Goal: Information Seeking & Learning: Learn about a topic

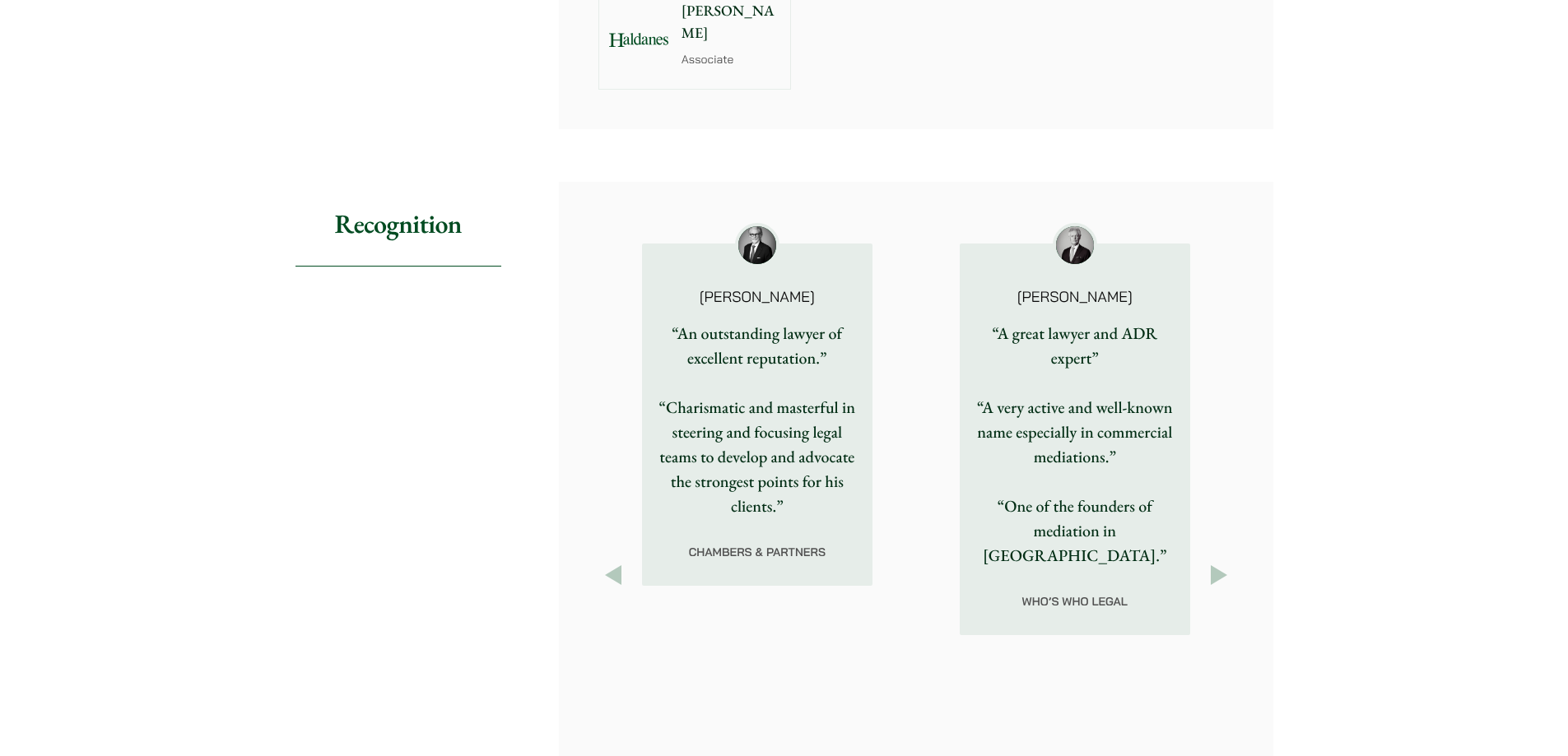
scroll to position [1728, 0]
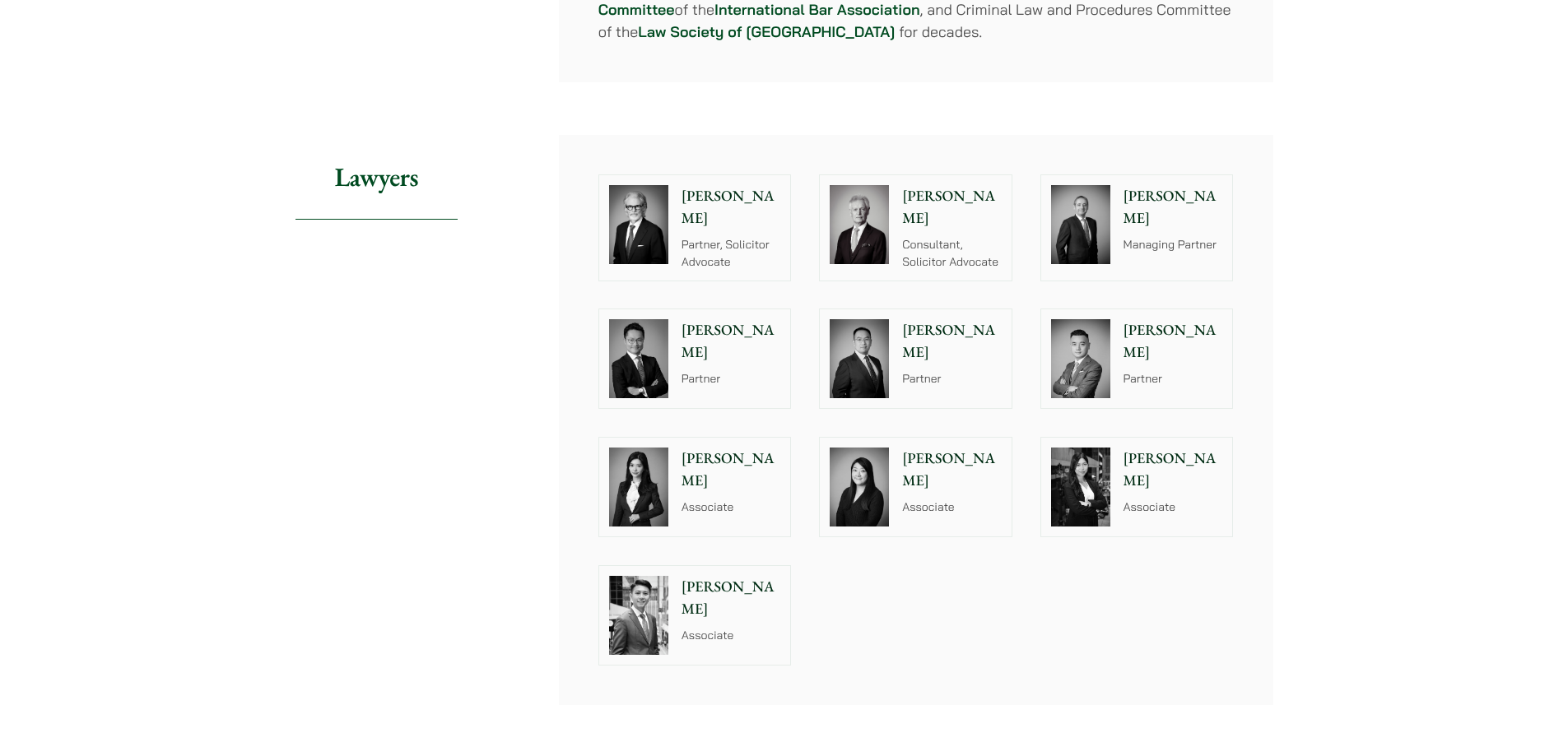
click at [633, 209] on img at bounding box center [639, 225] width 59 height 79
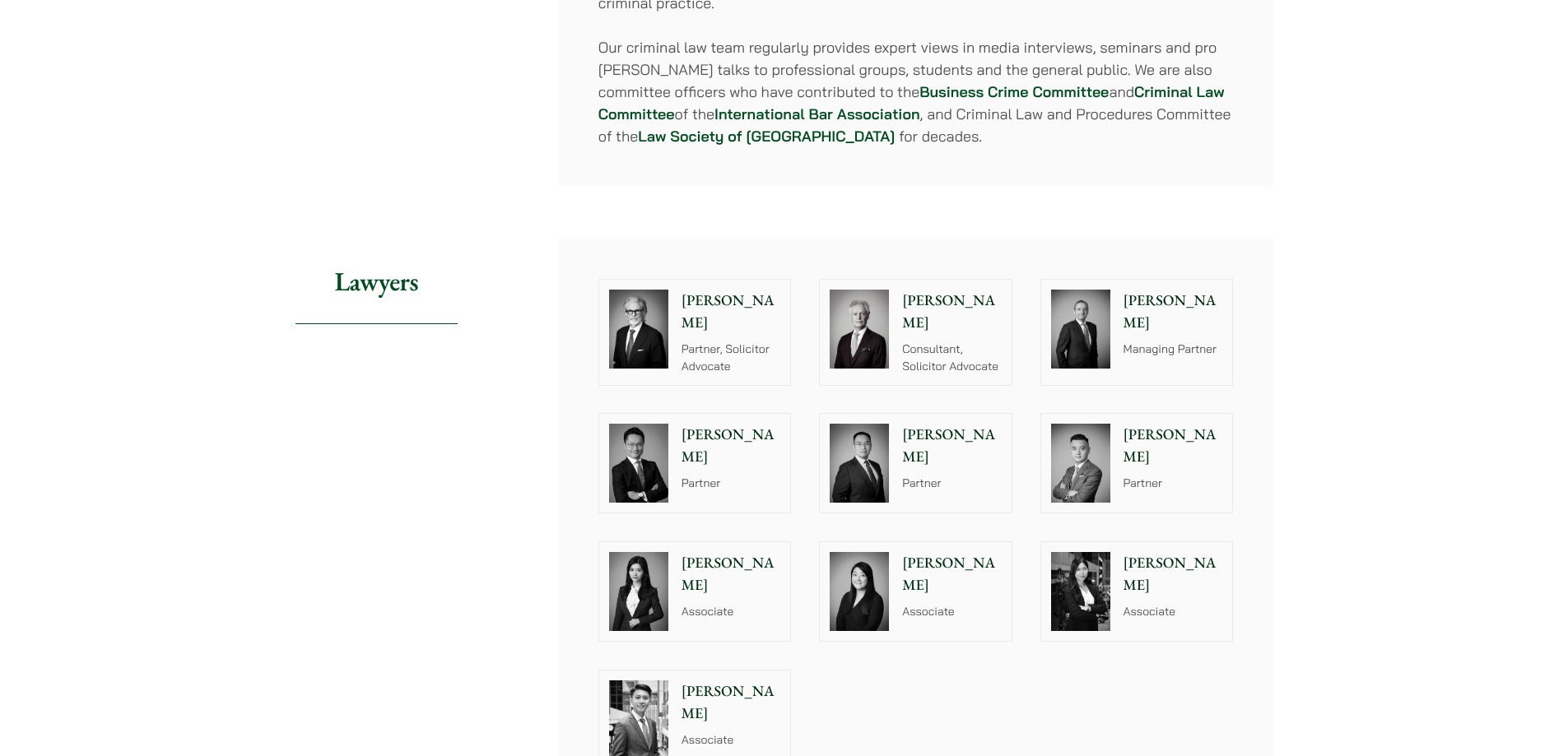
scroll to position [1810, 0]
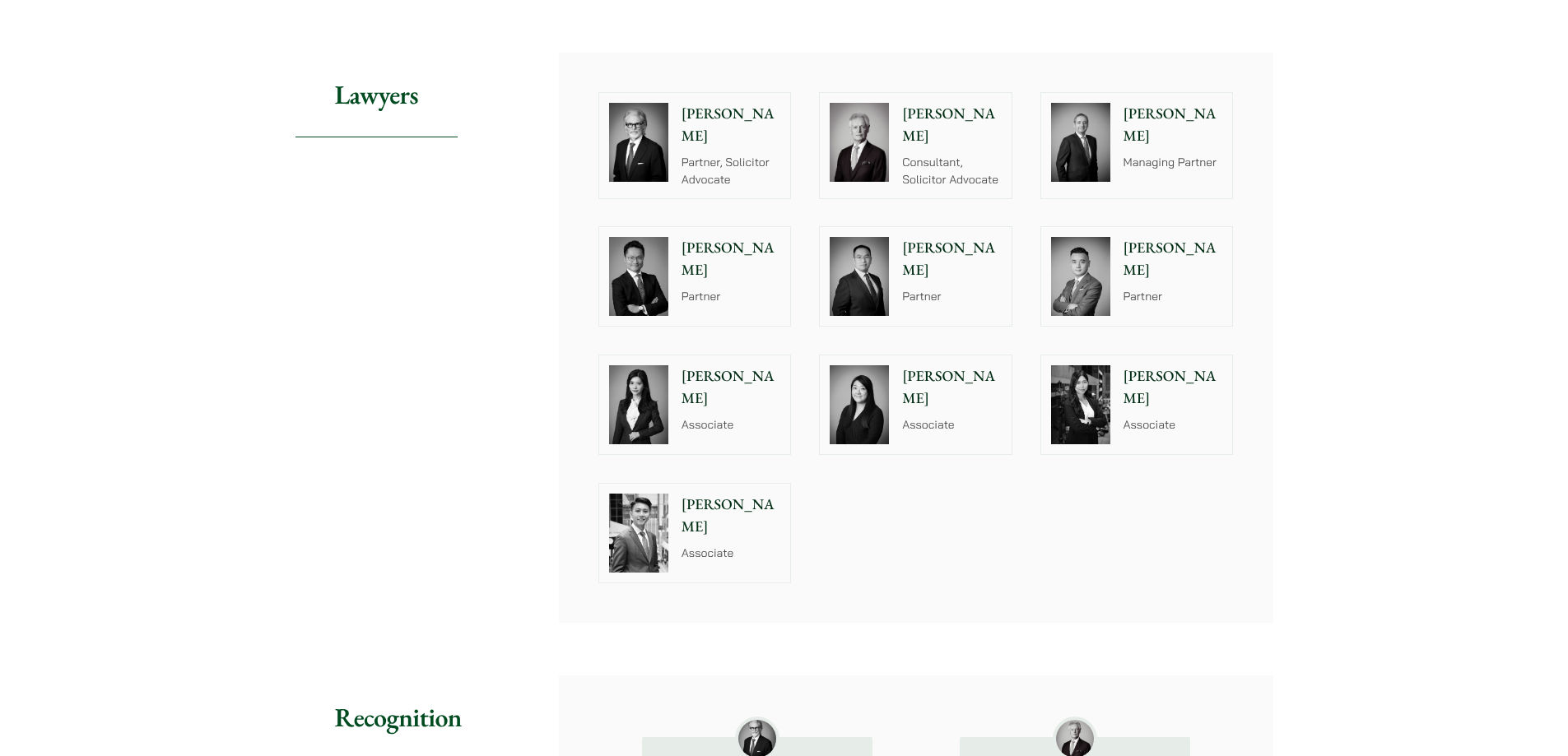
click at [931, 103] on p "[PERSON_NAME]" at bounding box center [952, 125] width 99 height 44
click at [1172, 103] on p "Andrew Powner" at bounding box center [1173, 125] width 99 height 44
click at [708, 238] on div "Felix Ng Partner" at bounding box center [734, 276] width 113 height 98
click at [920, 240] on div "Paul Wang Partner" at bounding box center [955, 276] width 113 height 98
click at [1116, 228] on div at bounding box center [1080, 276] width 79 height 98
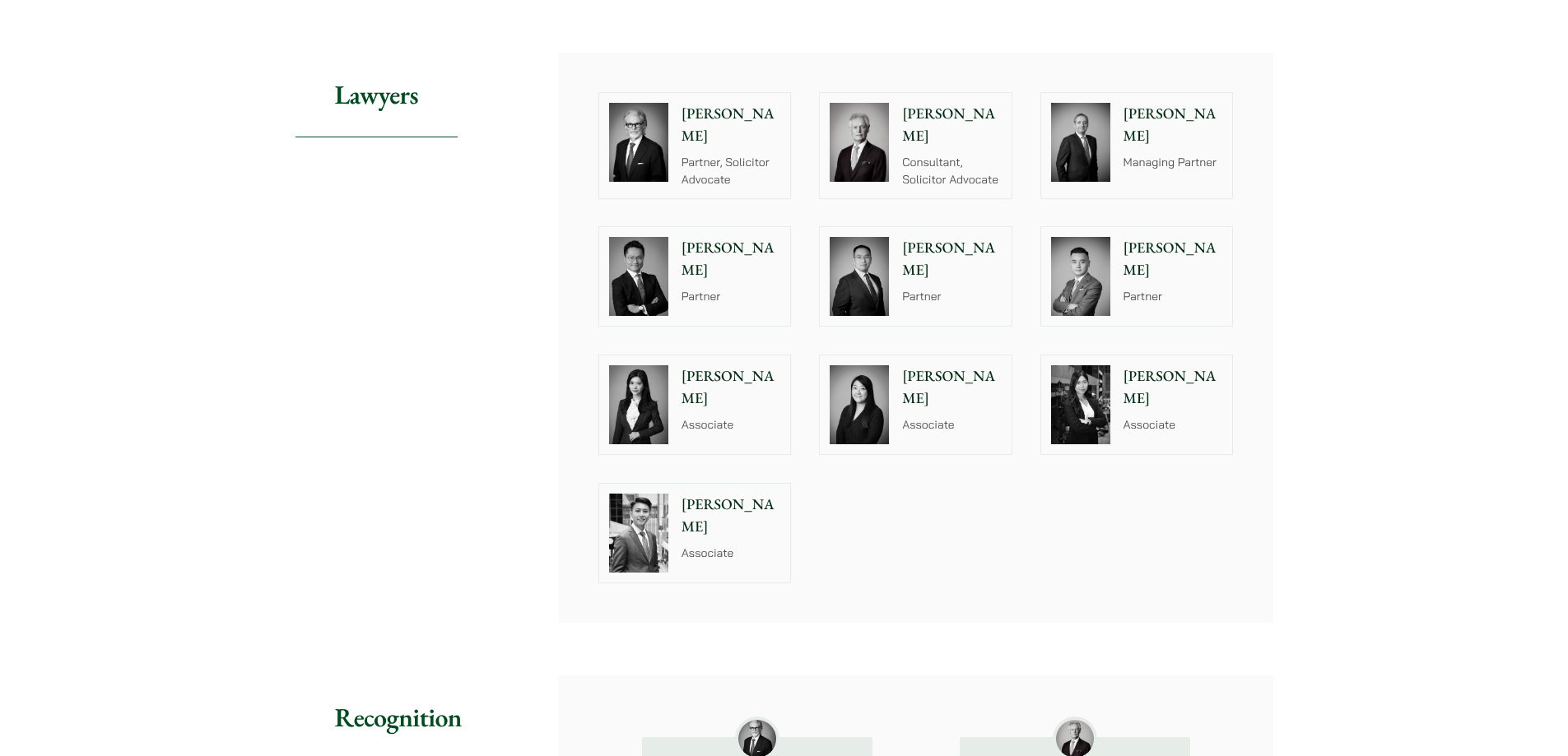
click at [1098, 395] on img at bounding box center [1081, 404] width 59 height 79
click at [955, 399] on div "Christina Ma Associate" at bounding box center [955, 404] width 113 height 98
click at [743, 400] on div "Florence Yan Associate" at bounding box center [734, 404] width 113 height 98
click at [696, 545] on p "Associate" at bounding box center [731, 553] width 99 height 17
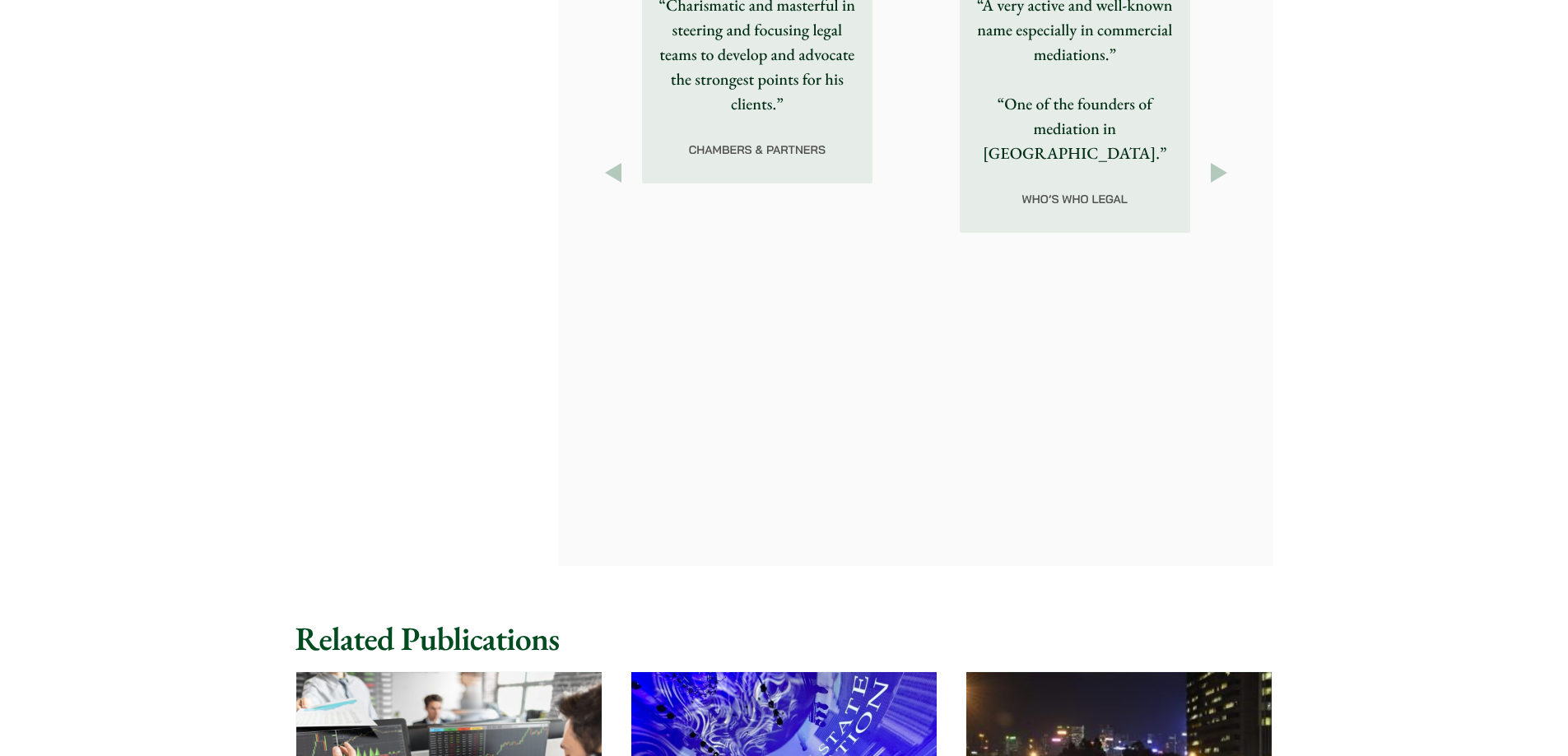
scroll to position [2715, 0]
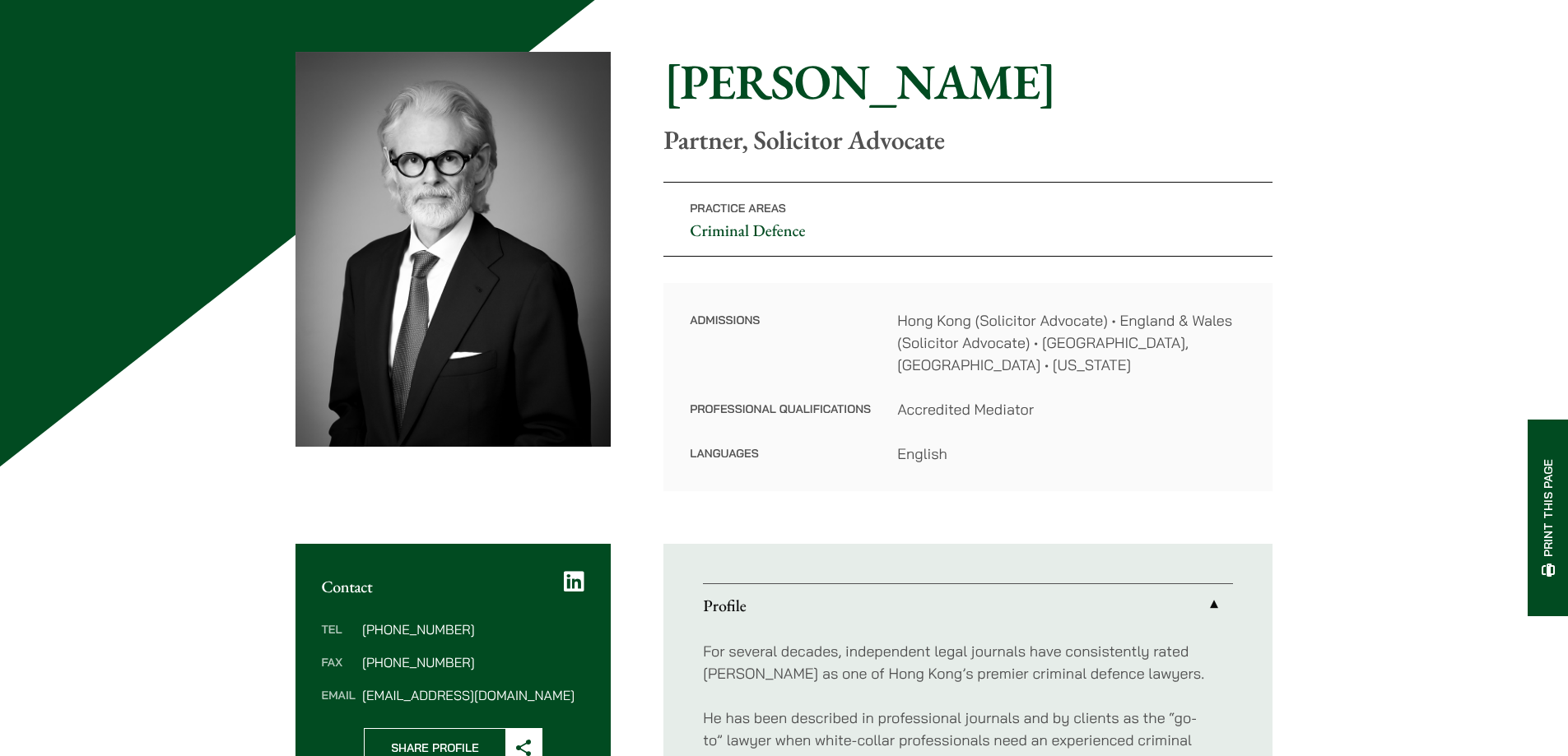
scroll to position [247, 0]
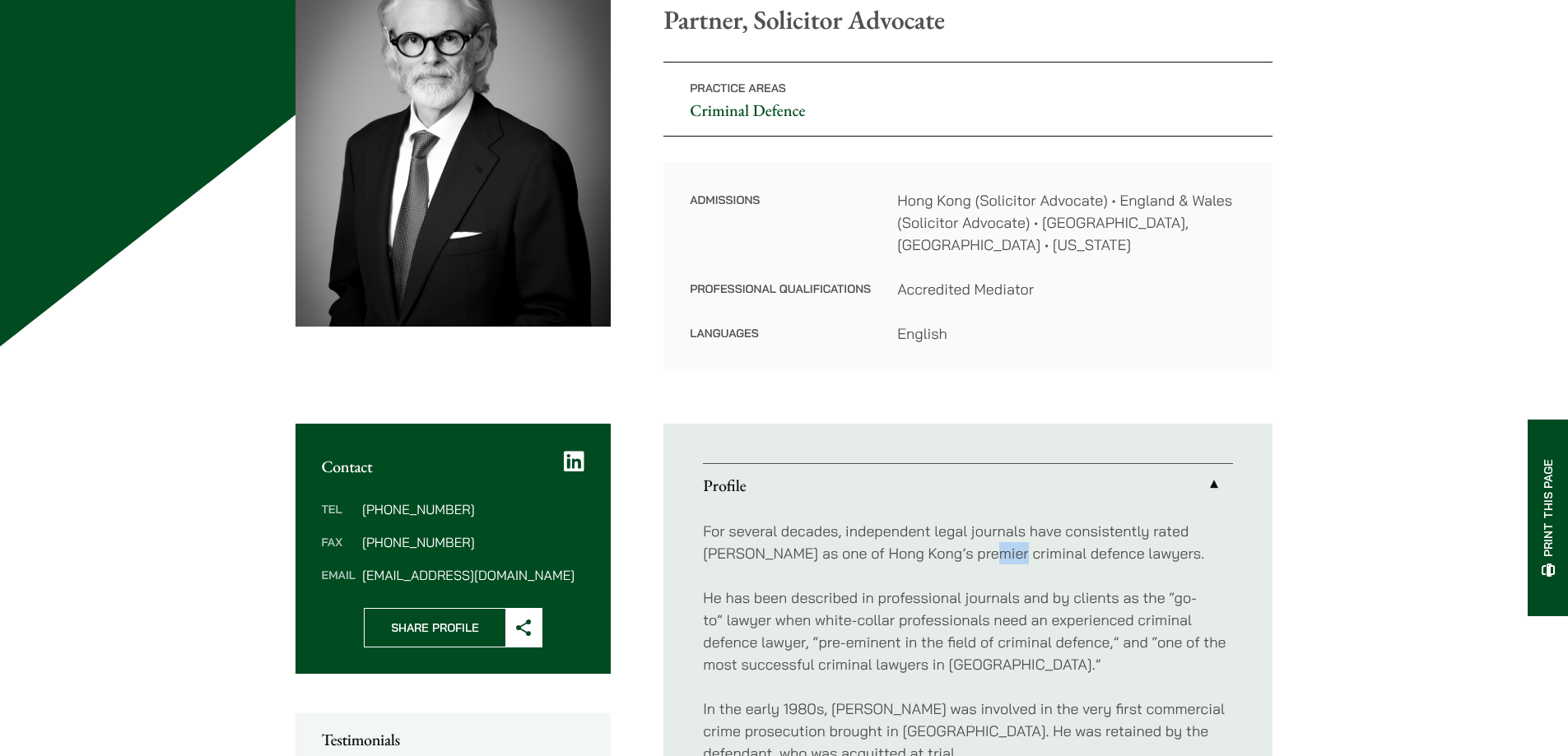
drag, startPoint x: 985, startPoint y: 526, endPoint x: 1073, endPoint y: 532, distance: 88.2
click at [1043, 532] on p "For several decades, independent legal journals have consistently rated [PERSON…" at bounding box center [968, 542] width 530 height 44
click at [1082, 532] on p "For several decades, independent legal journals have consistently rated Jonatha…" at bounding box center [968, 542] width 530 height 44
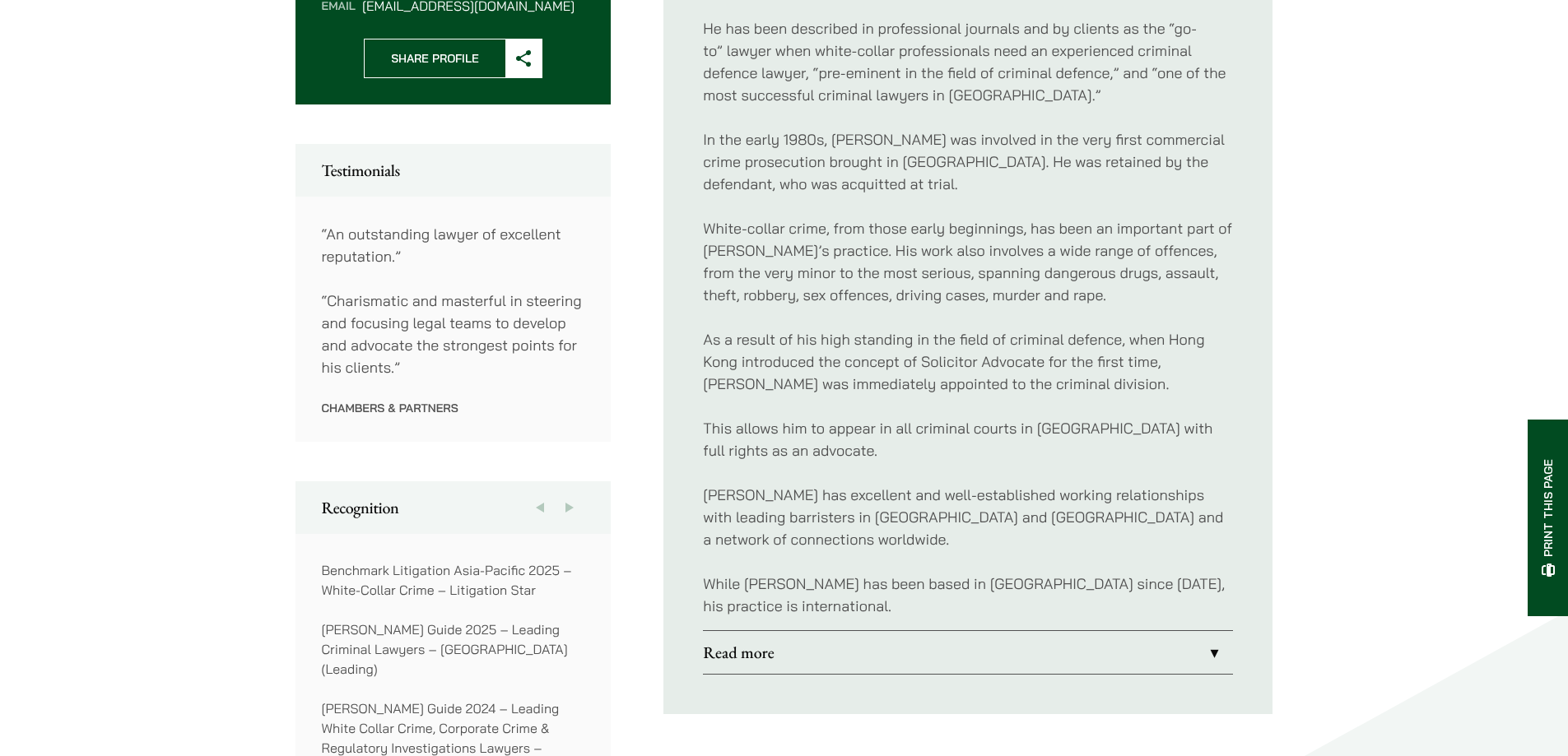
scroll to position [905, 0]
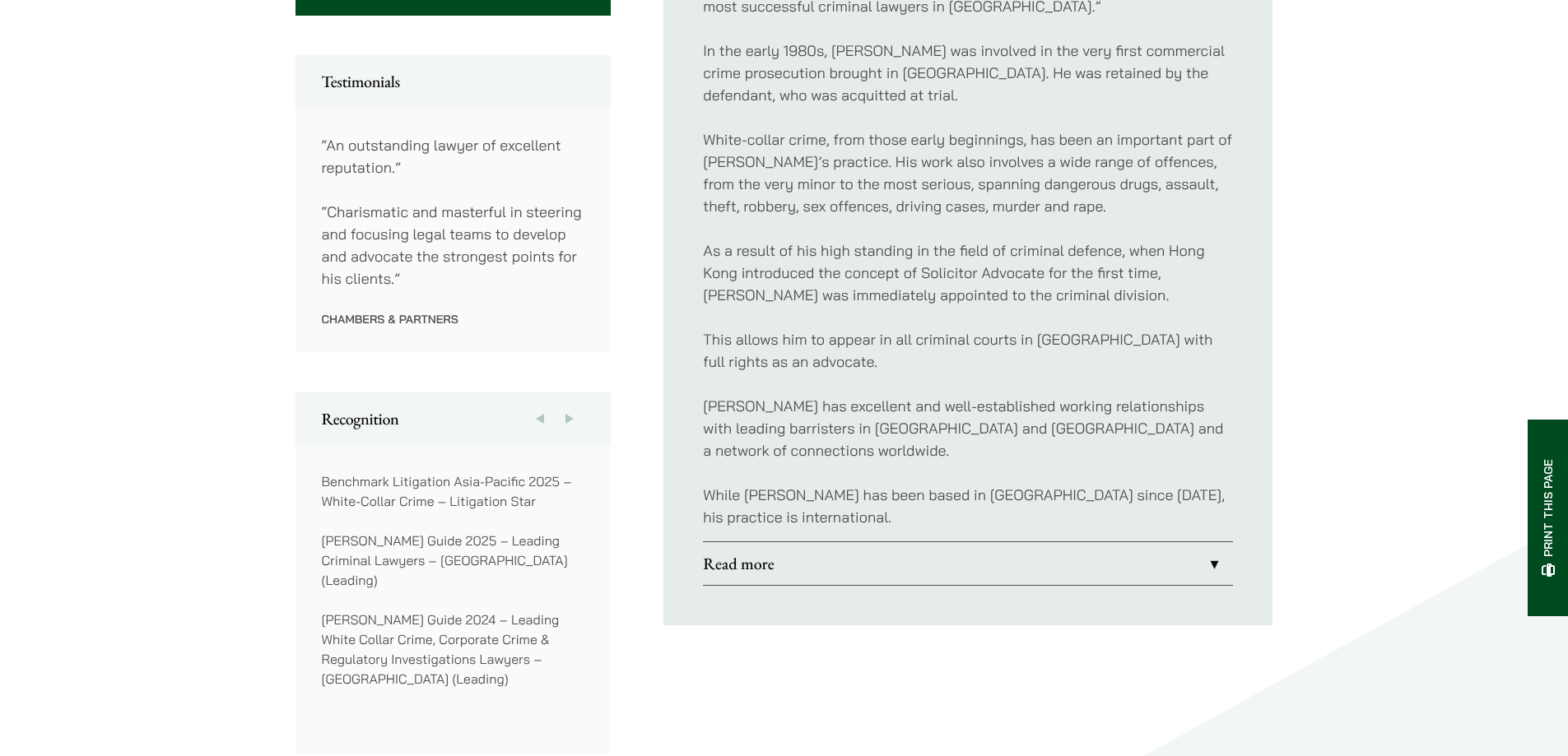
click at [885, 542] on link "Read more" at bounding box center [968, 563] width 530 height 43
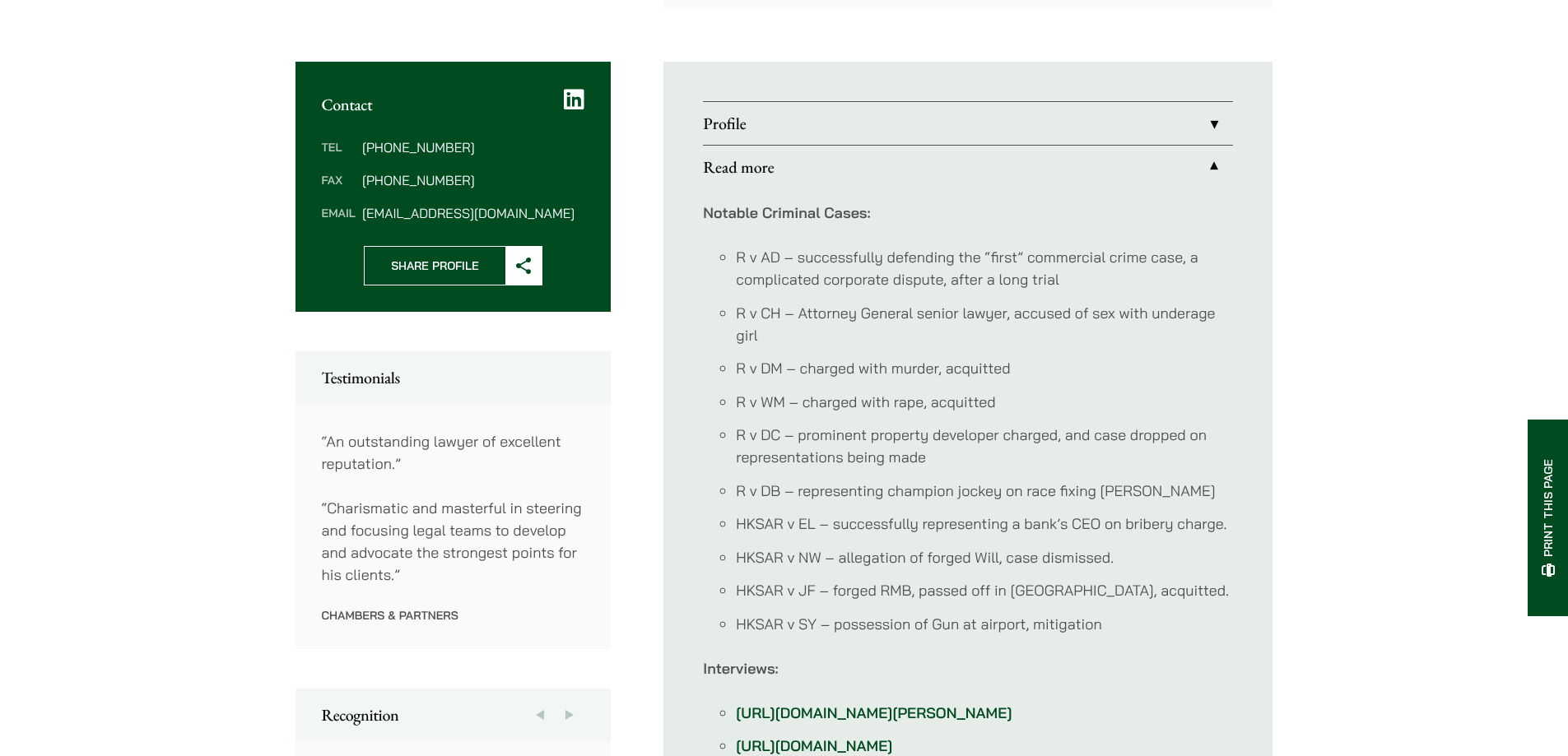
scroll to position [412, 0]
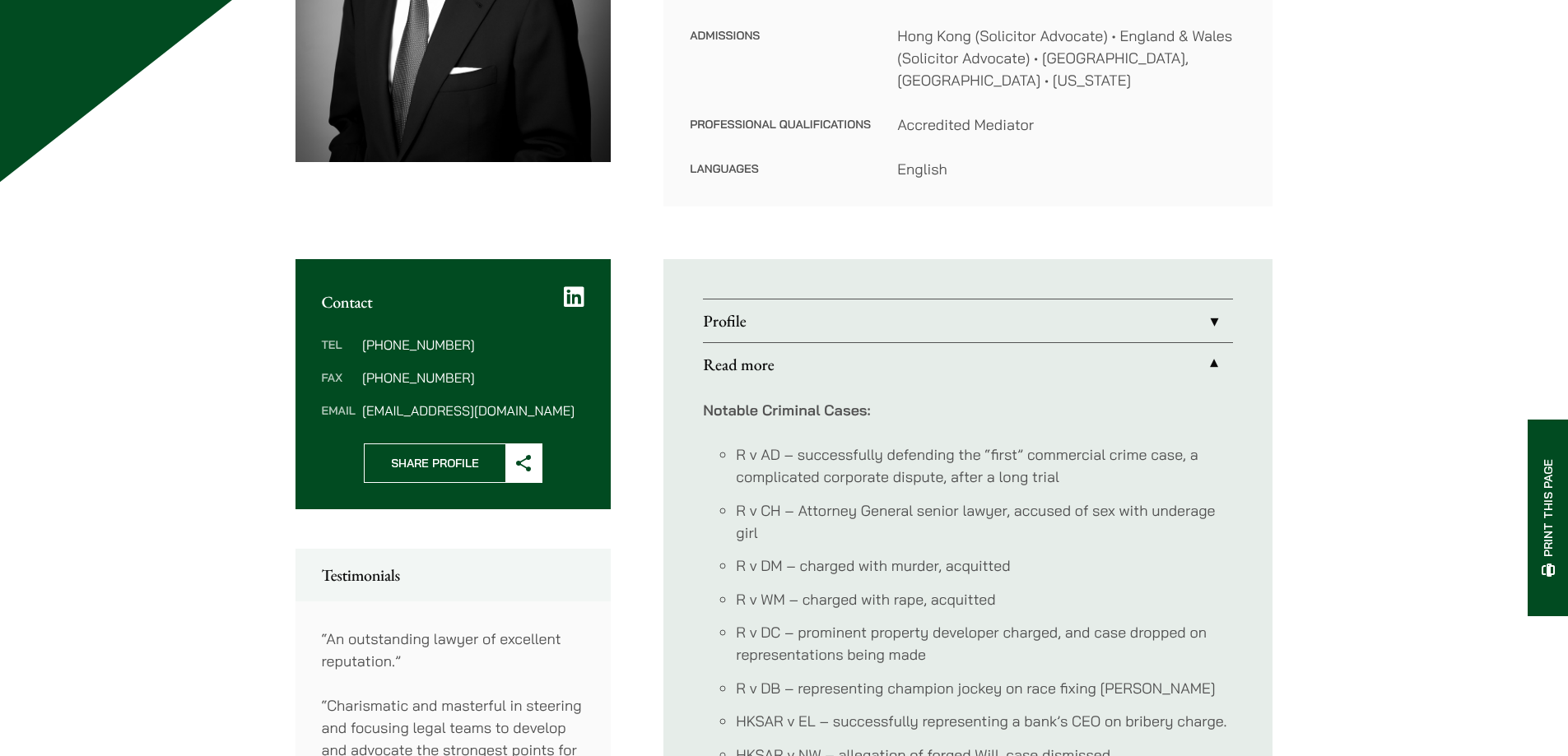
click at [941, 305] on link "Profile" at bounding box center [968, 320] width 530 height 43
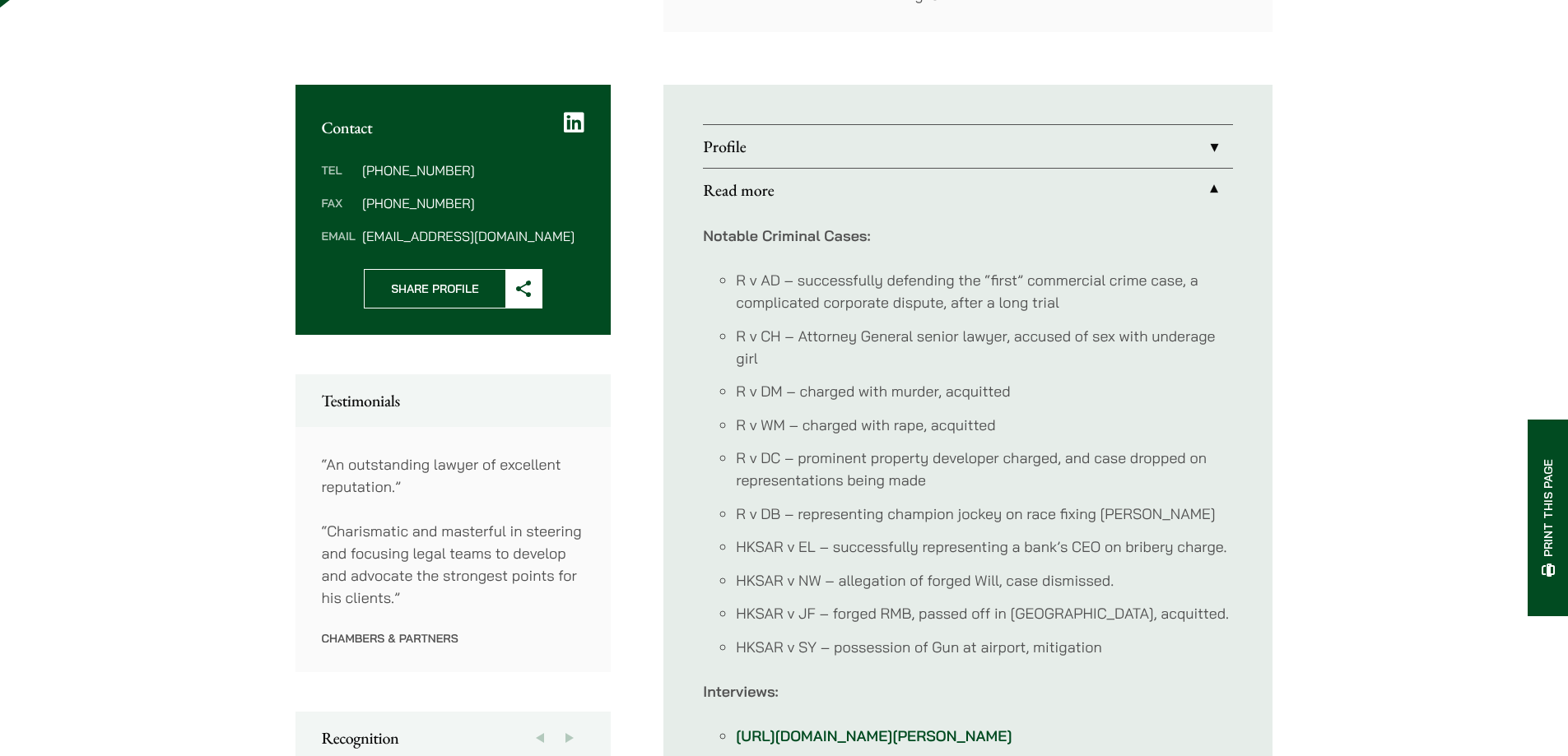
scroll to position [648, 0]
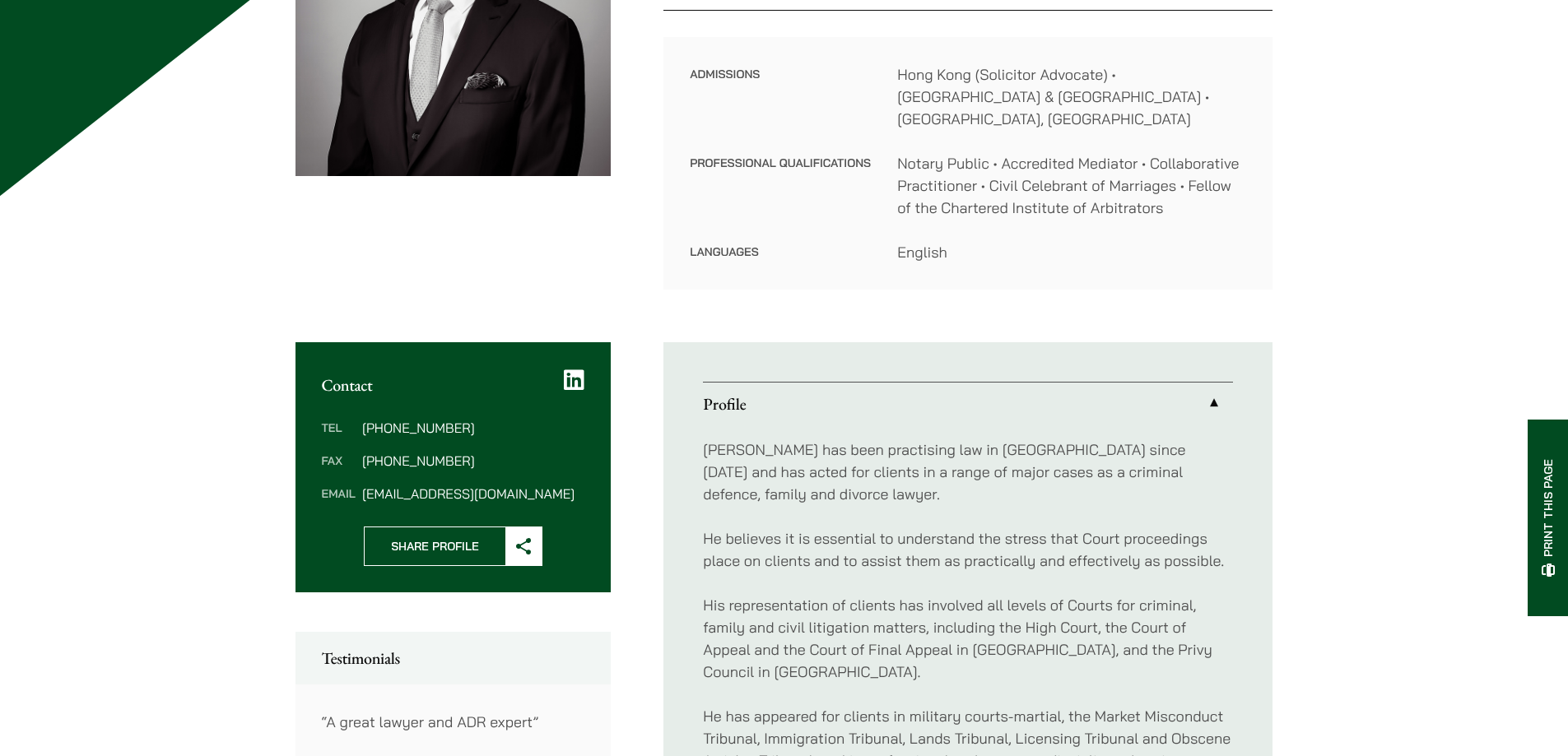
scroll to position [412, 0]
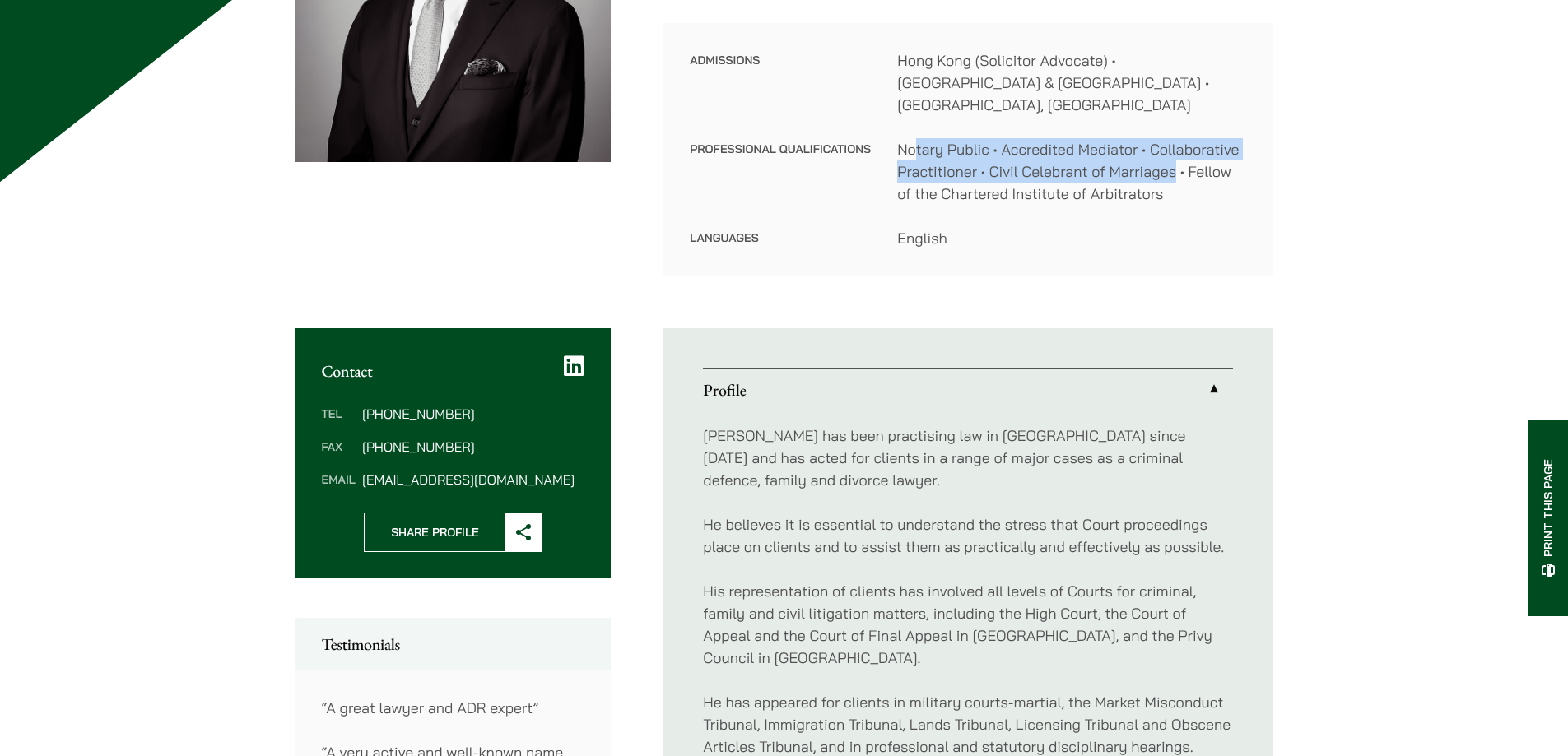
drag, startPoint x: 951, startPoint y: 122, endPoint x: 1247, endPoint y: 179, distance: 301.4
click at [1242, 177] on dd "Notary Public • Accredited Mediator • Collaborative Practitioner • Civil Celebr…" at bounding box center [1072, 172] width 349 height 67
click at [1249, 179] on div "Admissions [GEOGRAPHIC_DATA] (Solicitor Advocate) • [GEOGRAPHIC_DATA] & [GEOGRA…" at bounding box center [968, 149] width 609 height 252
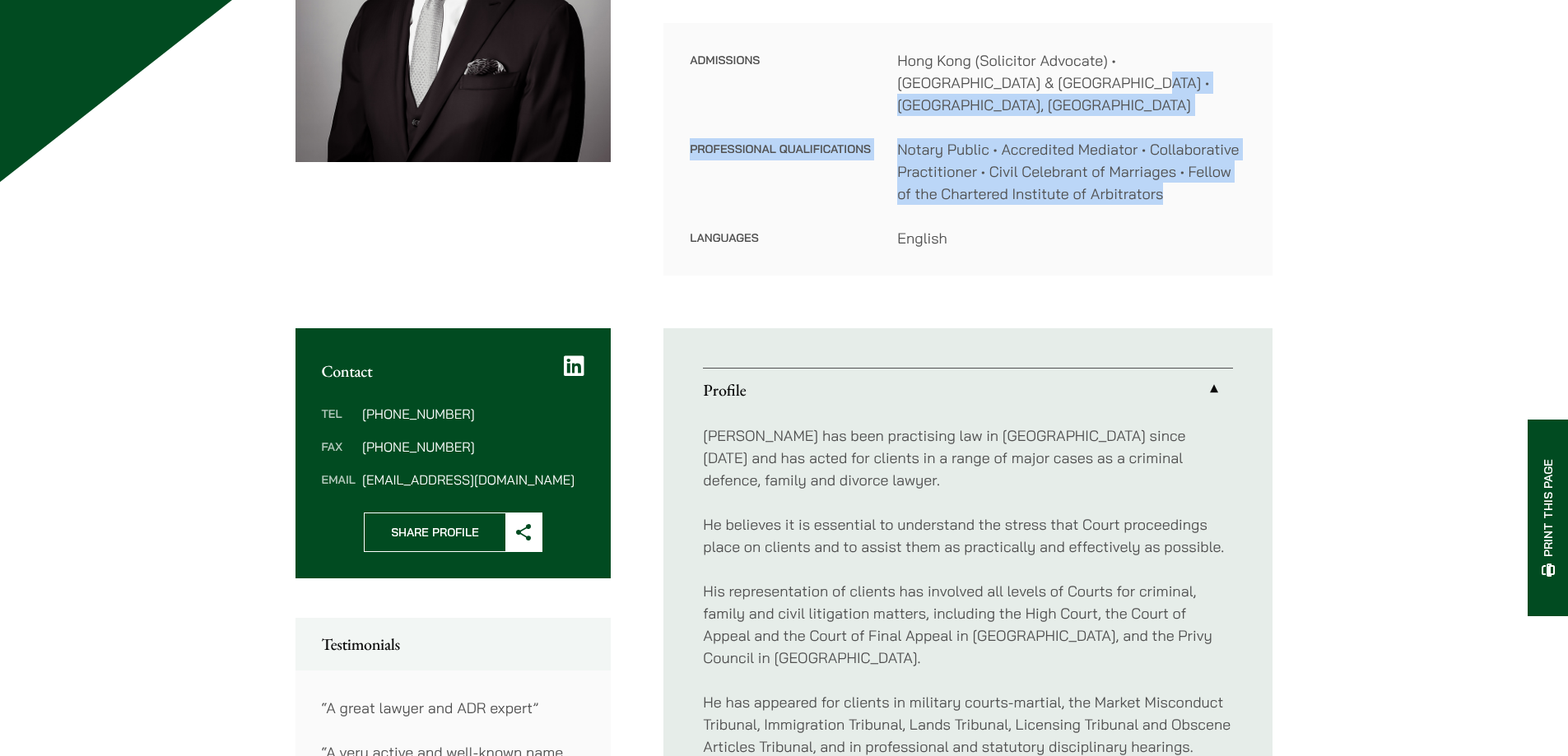
drag, startPoint x: 1229, startPoint y: 189, endPoint x: 983, endPoint y: 109, distance: 258.7
click at [985, 100] on dl "Admissions [GEOGRAPHIC_DATA] (Solicitor Advocate) • [GEOGRAPHIC_DATA] & [GEOGRA…" at bounding box center [969, 149] width 556 height 200
click at [1039, 172] on dd "Notary Public • Accredited Mediator • Collaborative Practitioner • Civil Celebr…" at bounding box center [1072, 172] width 349 height 67
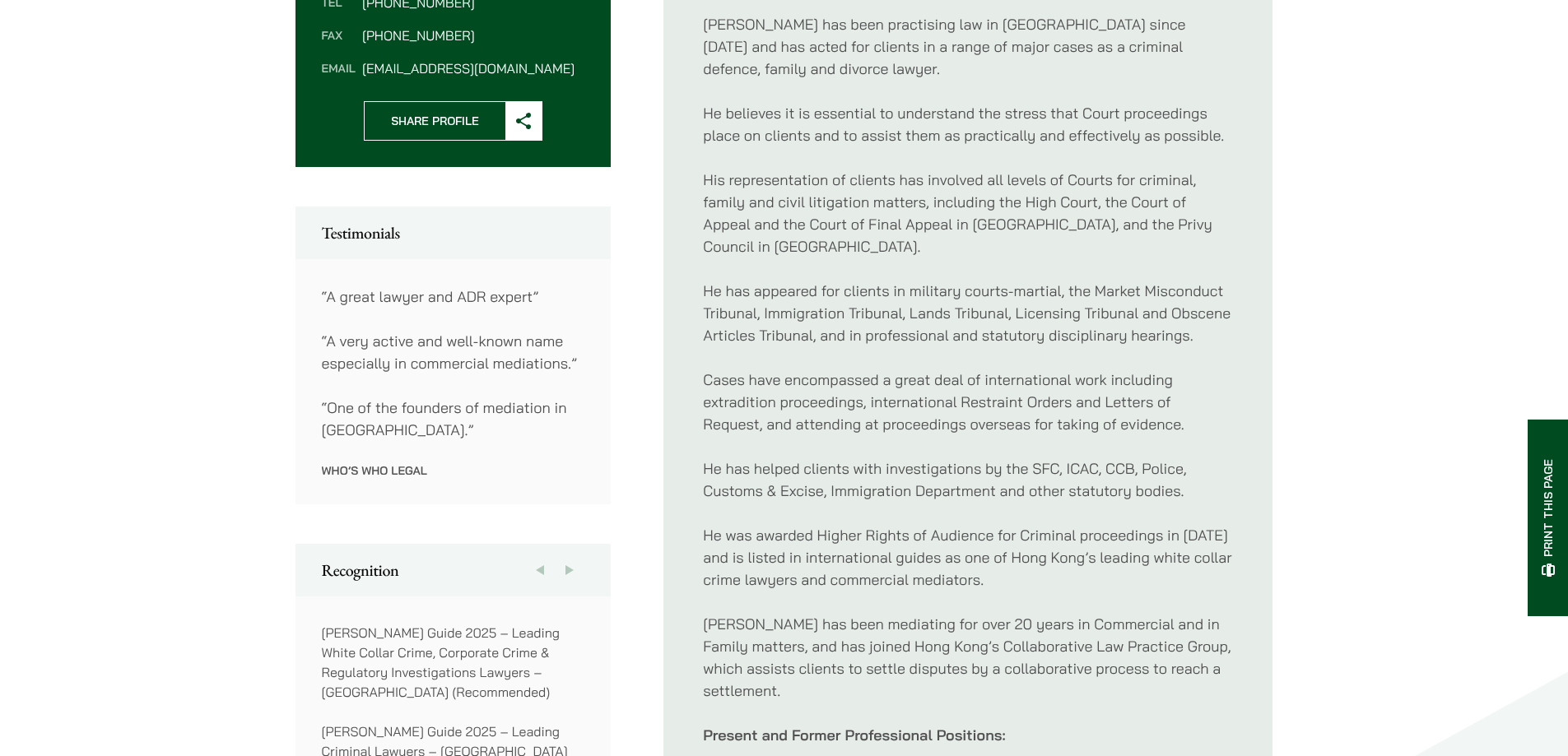
scroll to position [1980, 0]
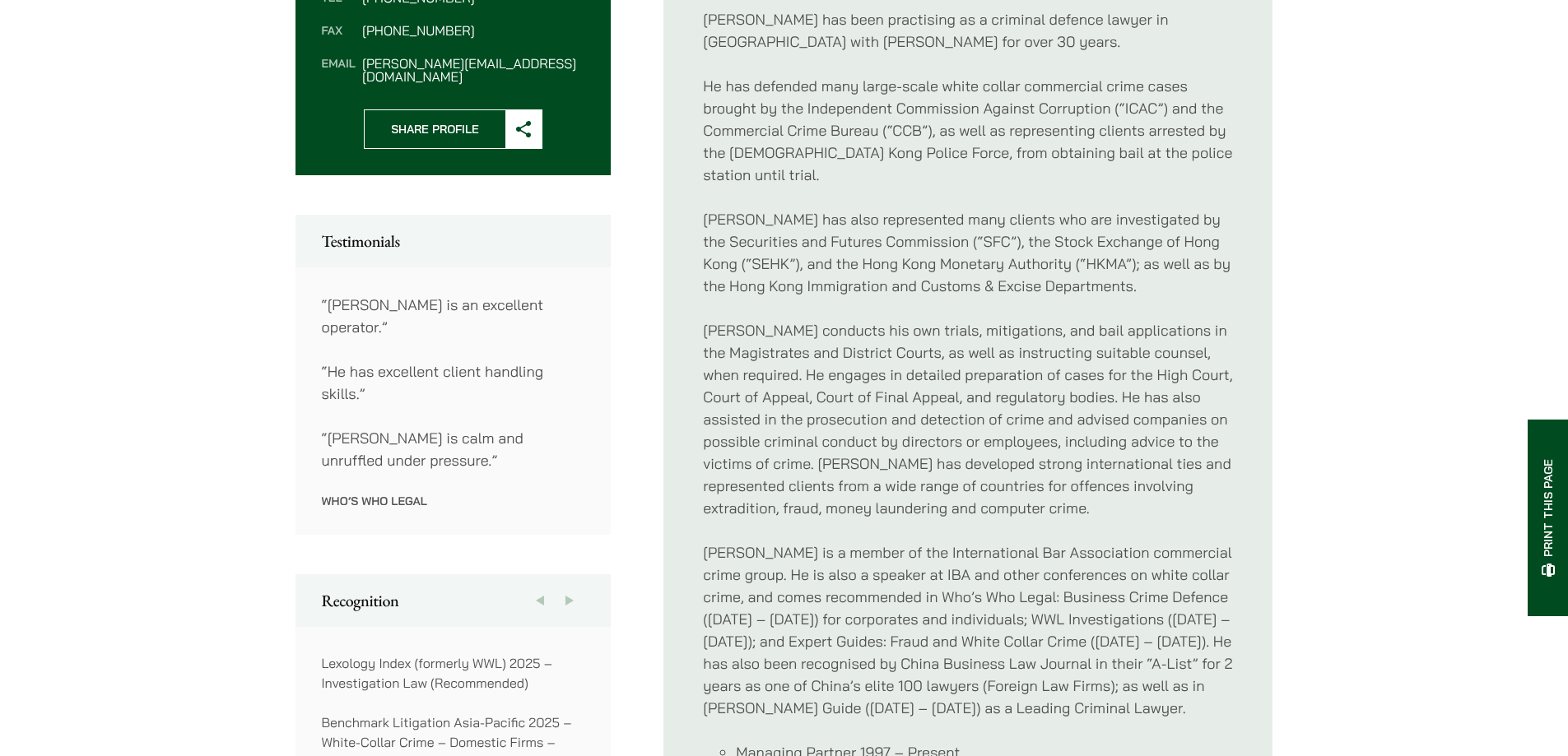
scroll to position [741, 0]
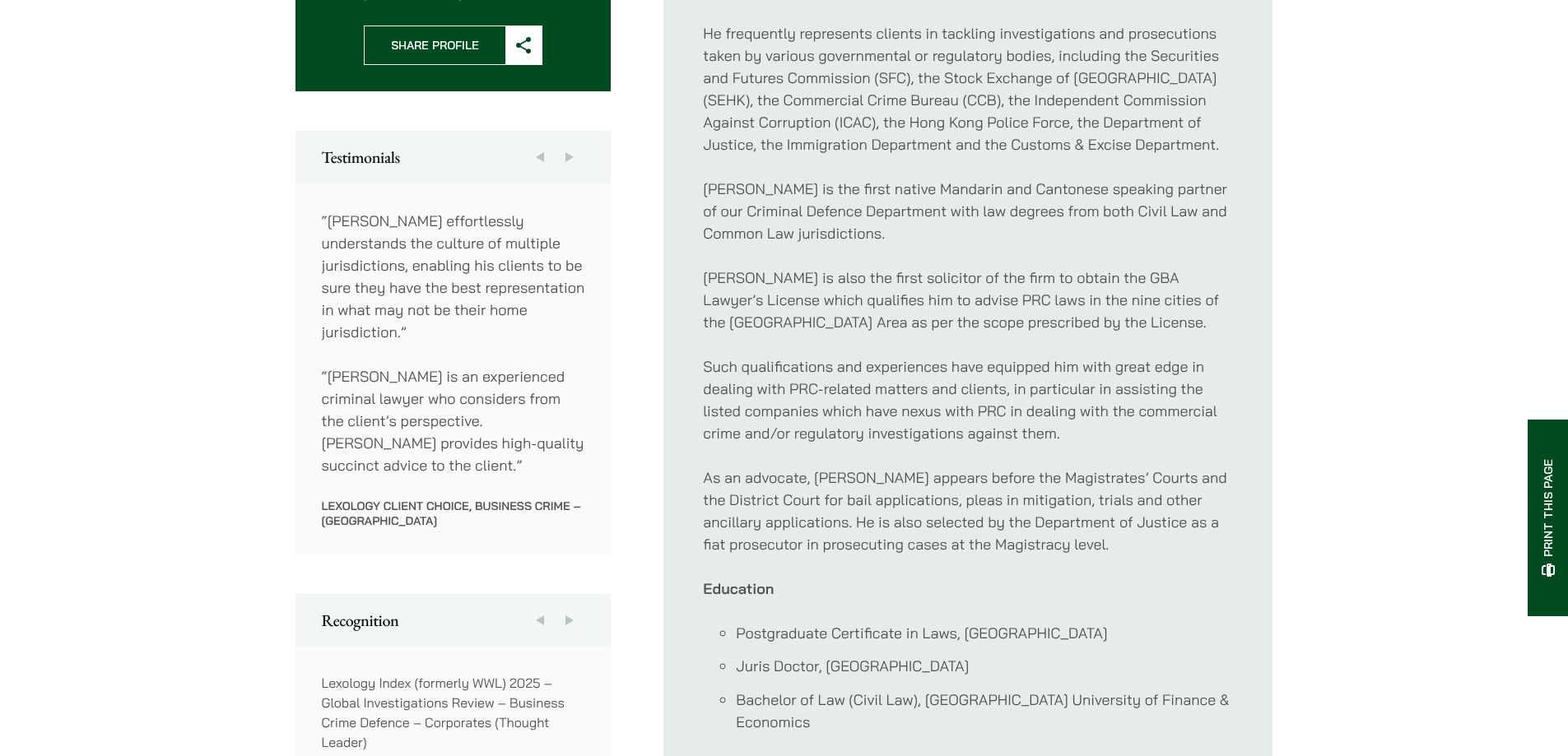
scroll to position [987, 0]
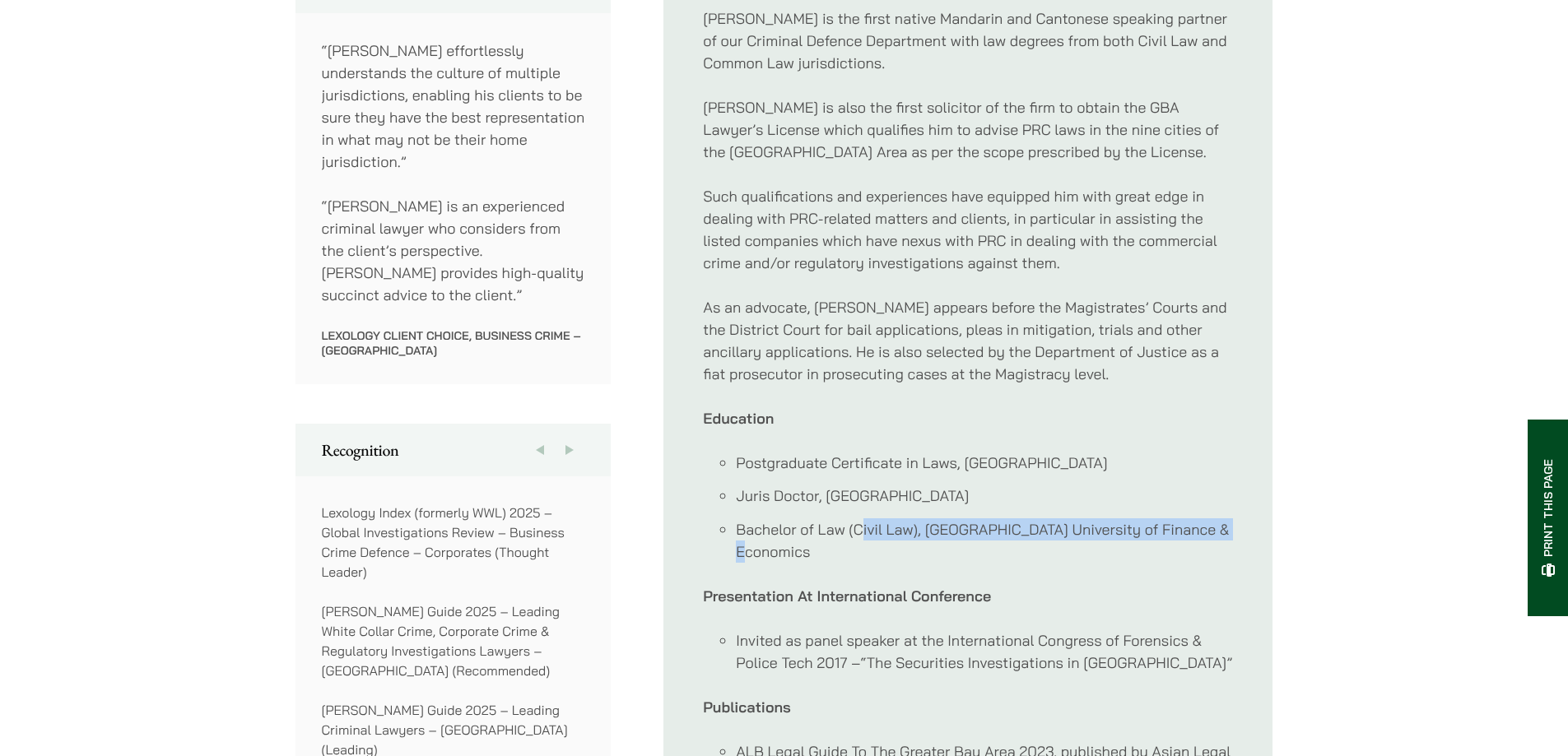
drag, startPoint x: 963, startPoint y: 525, endPoint x: 859, endPoint y: 508, distance: 105.4
click at [859, 518] on li "Bachelor of Law (Civil Law), Guangdong University of Finance & Economics" at bounding box center [985, 540] width 497 height 44
click at [871, 518] on li "Bachelor of Law (Civil Law), Guangdong University of Finance & Economics" at bounding box center [985, 540] width 497 height 44
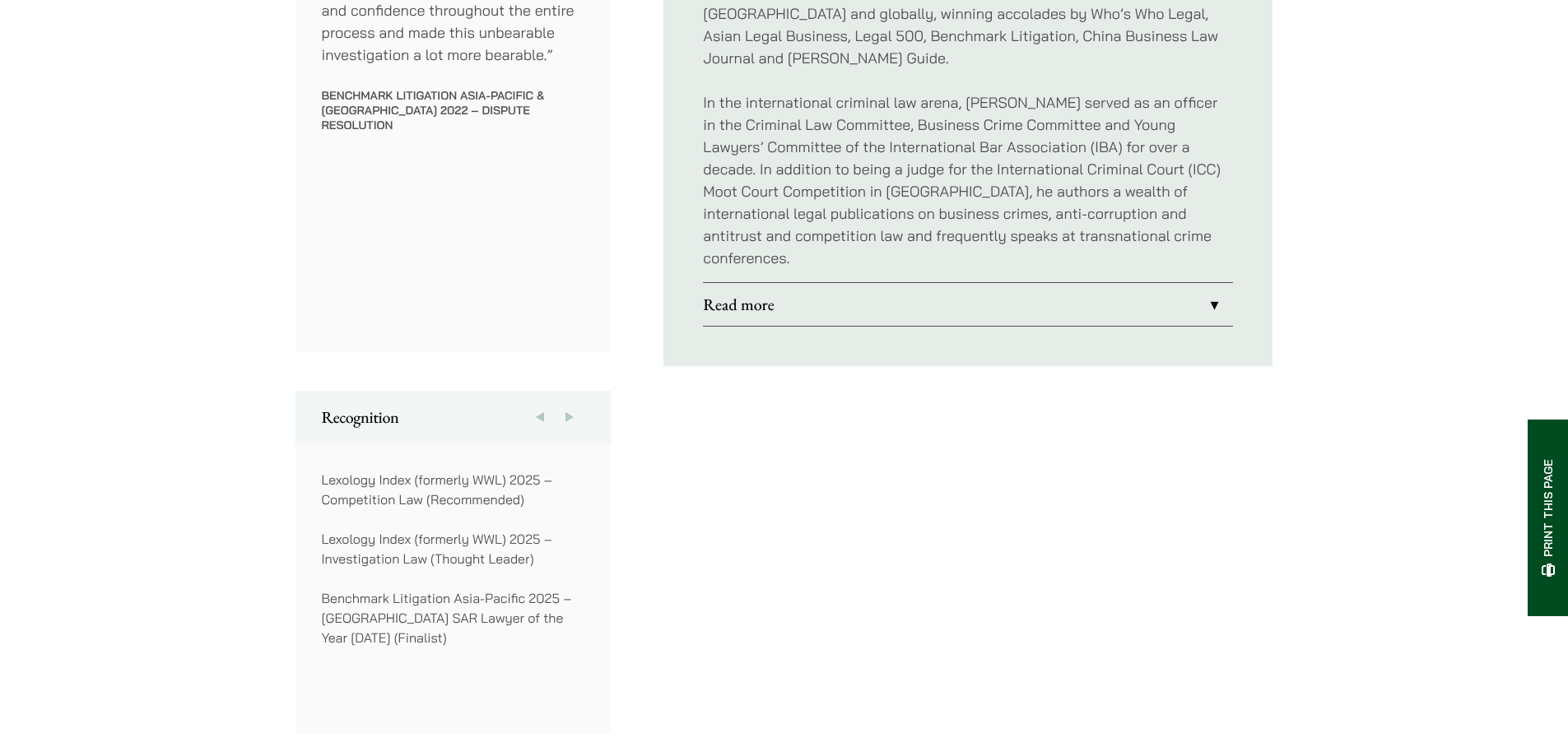
scroll to position [905, 0]
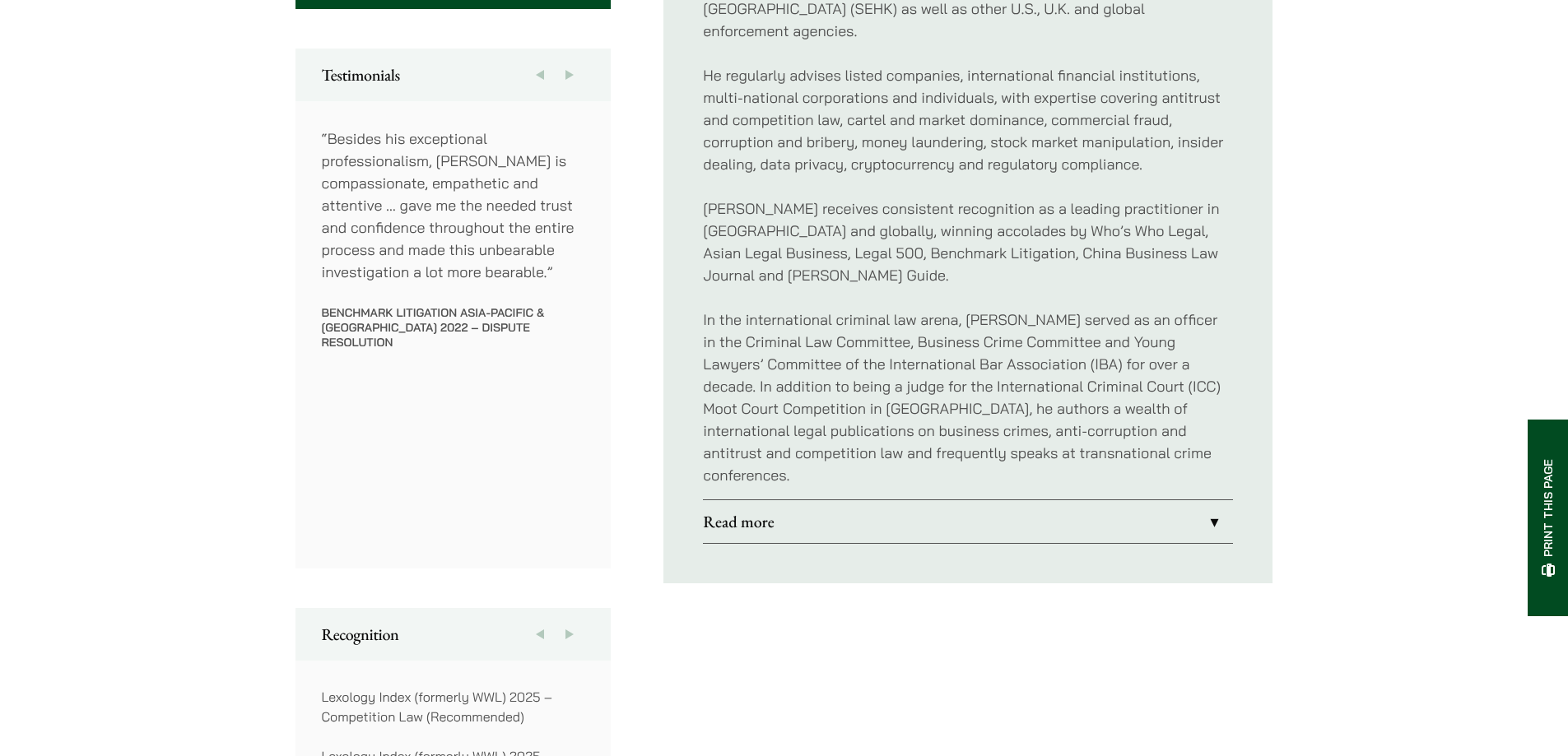
click at [971, 500] on link "Read more" at bounding box center [968, 521] width 530 height 43
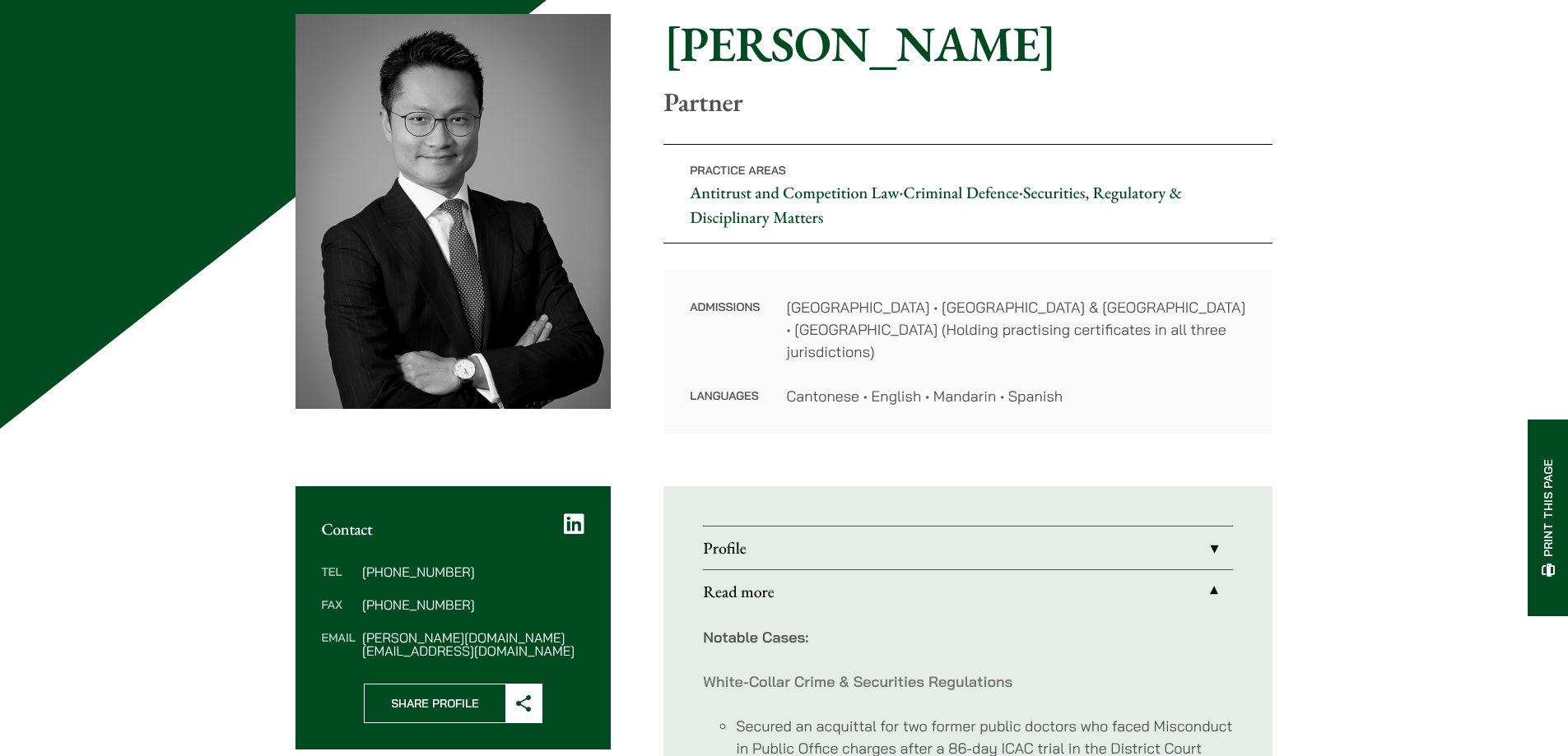
click at [988, 527] on link "Profile" at bounding box center [968, 548] width 530 height 43
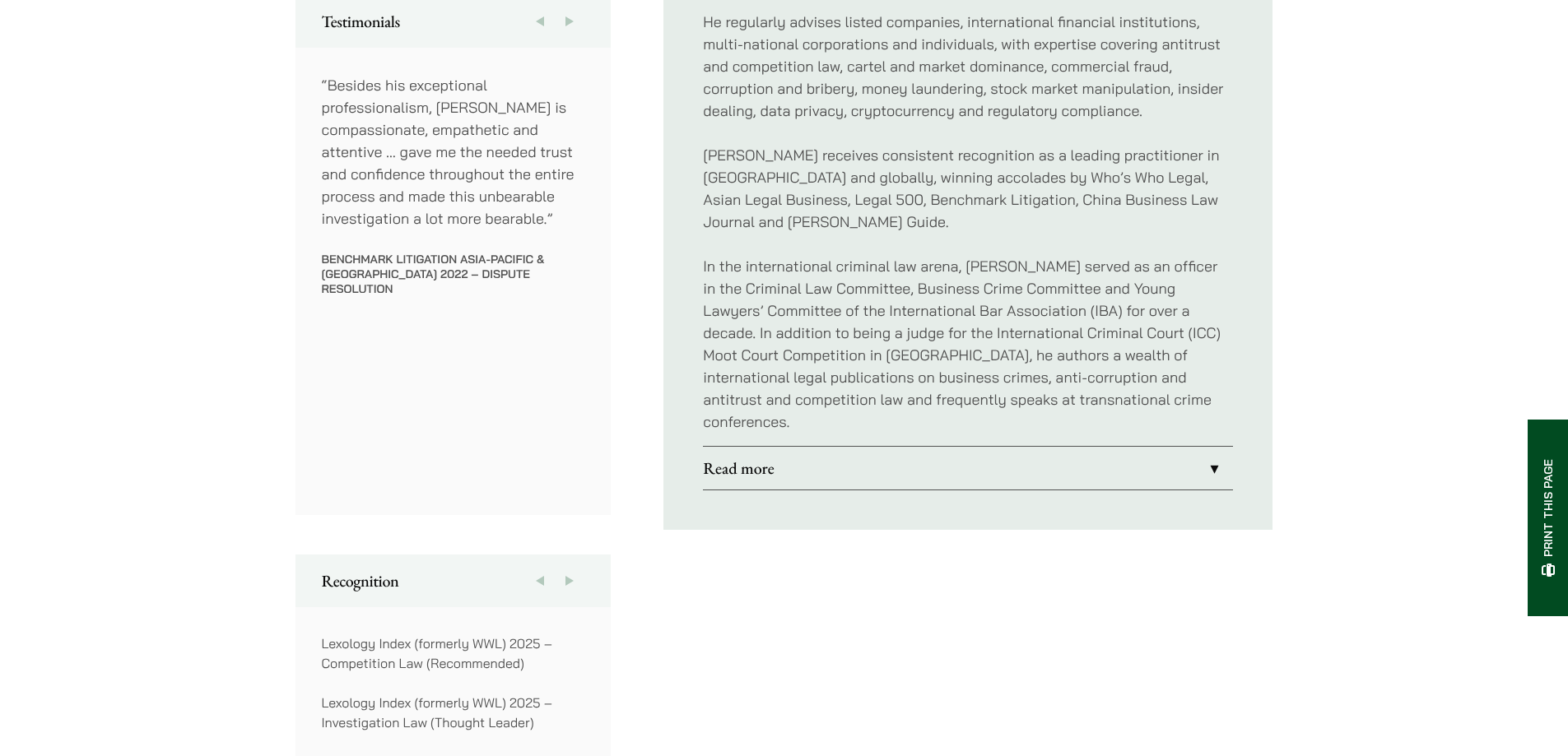
scroll to position [987, 0]
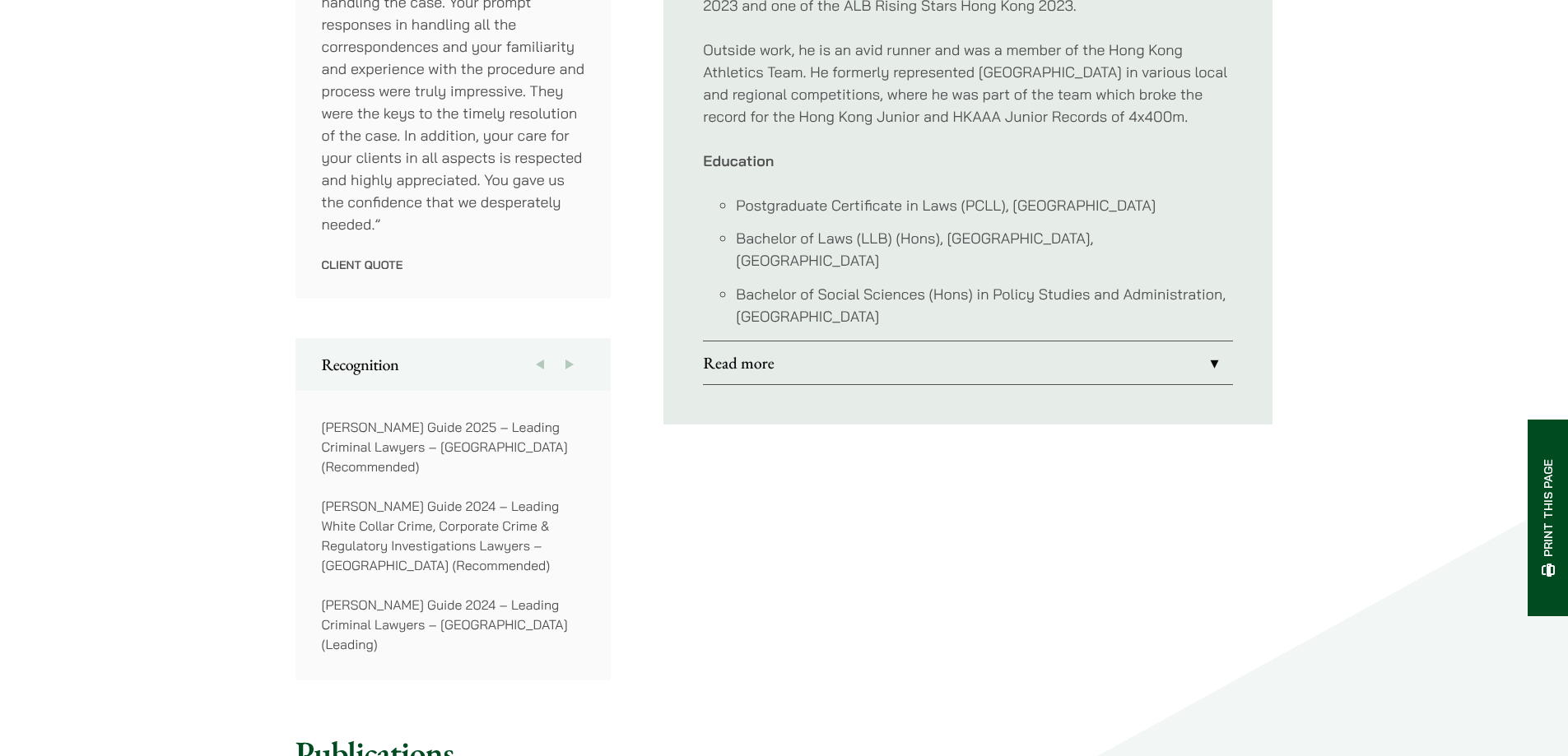
scroll to position [1152, 0]
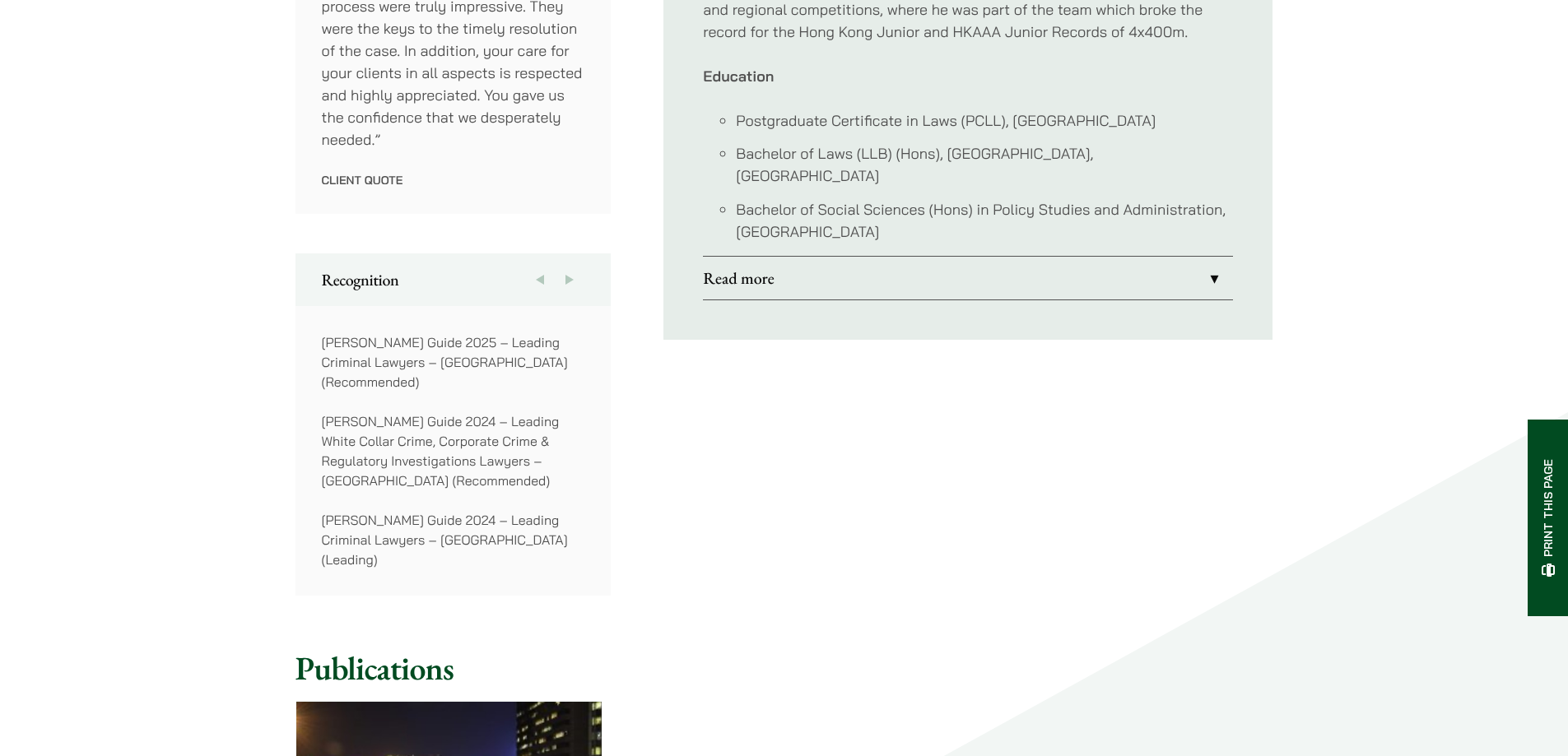
click at [983, 262] on link "Read more" at bounding box center [968, 278] width 530 height 43
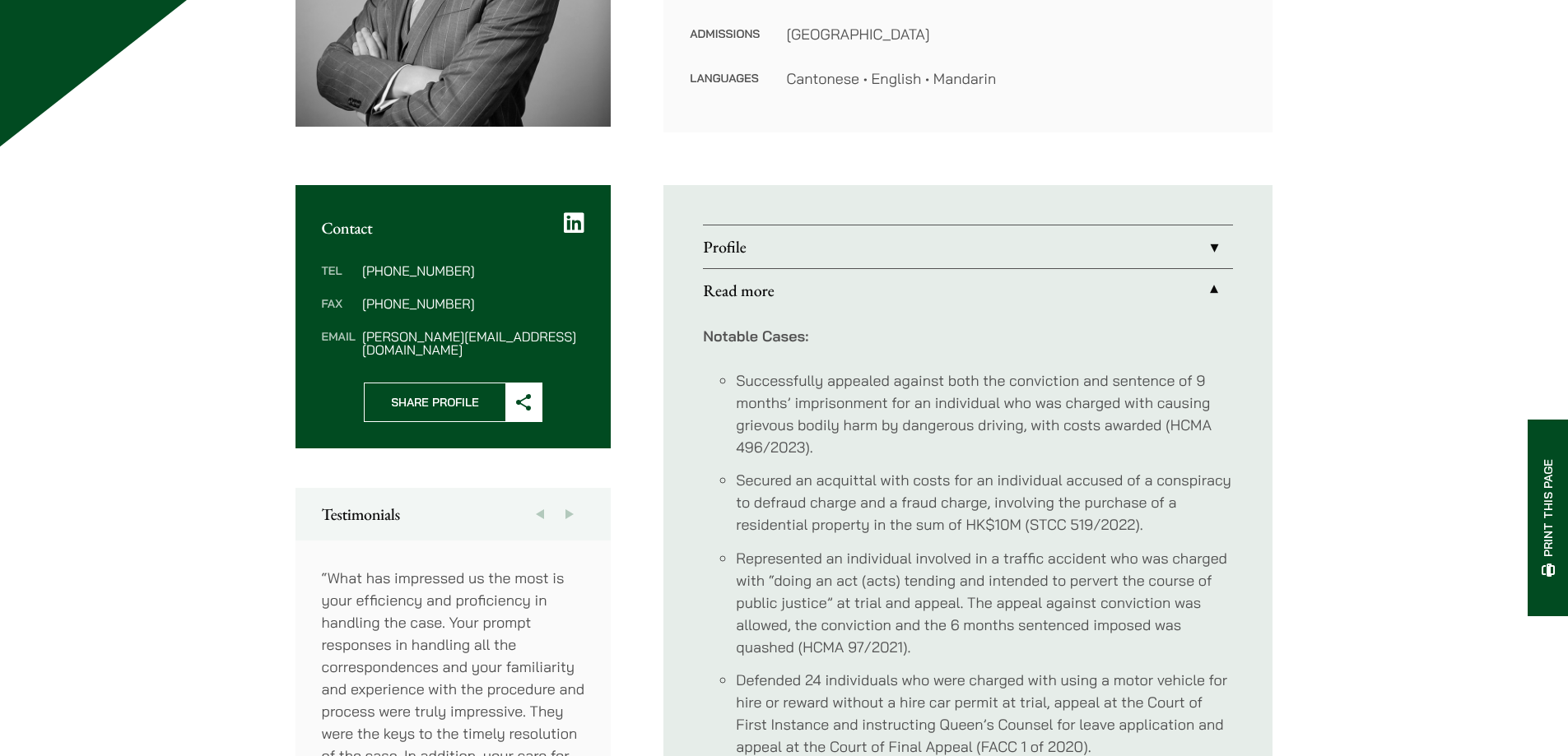
scroll to position [169, 0]
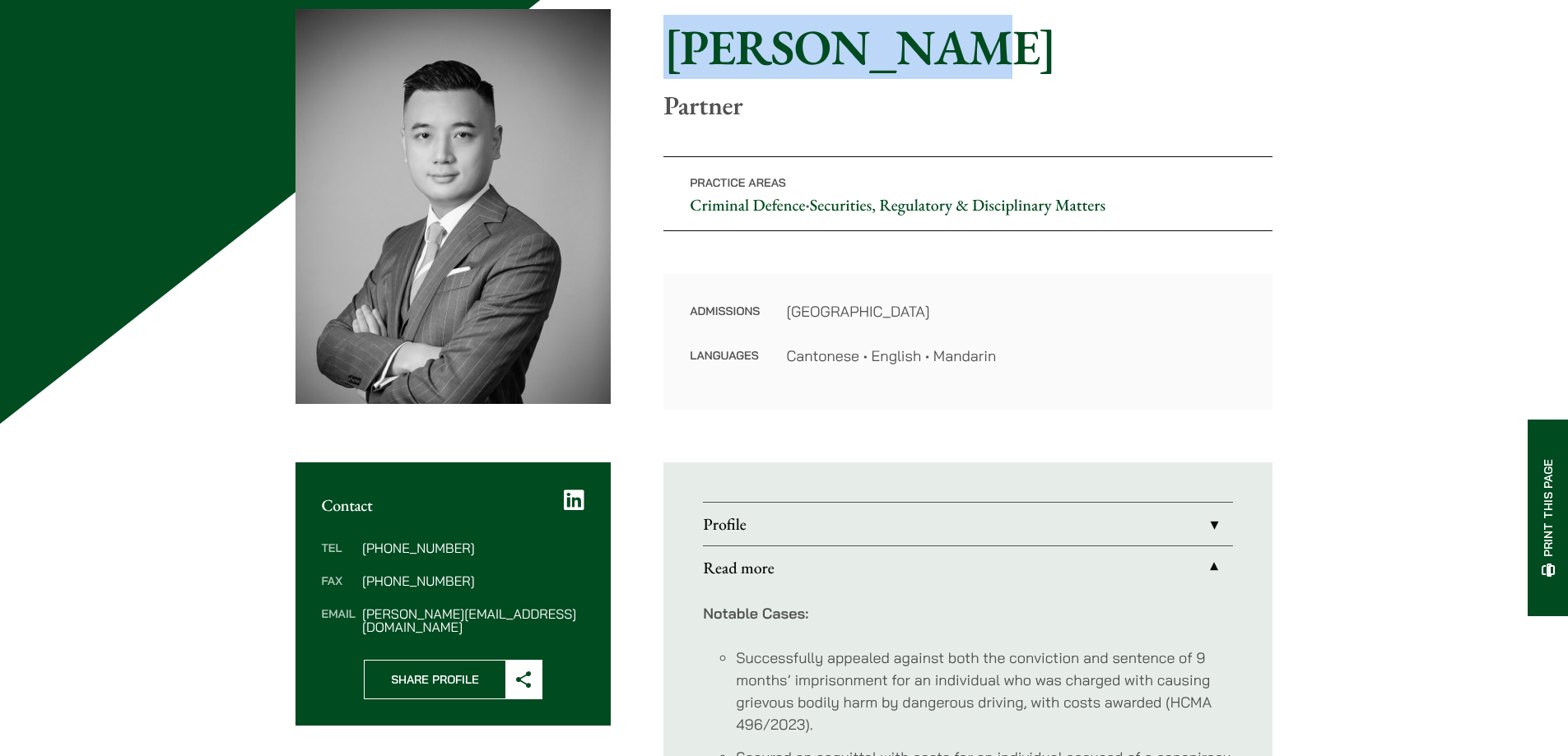
drag, startPoint x: 663, startPoint y: 47, endPoint x: 1063, endPoint y: 63, distance: 400.3
click at [1063, 63] on div "Home » Lawyers » Timothy Wan Timothy Wan Partner Practice Areas Criminal Defenc…" at bounding box center [784, 208] width 978 height 400
copy h1 "Timothy Wan"
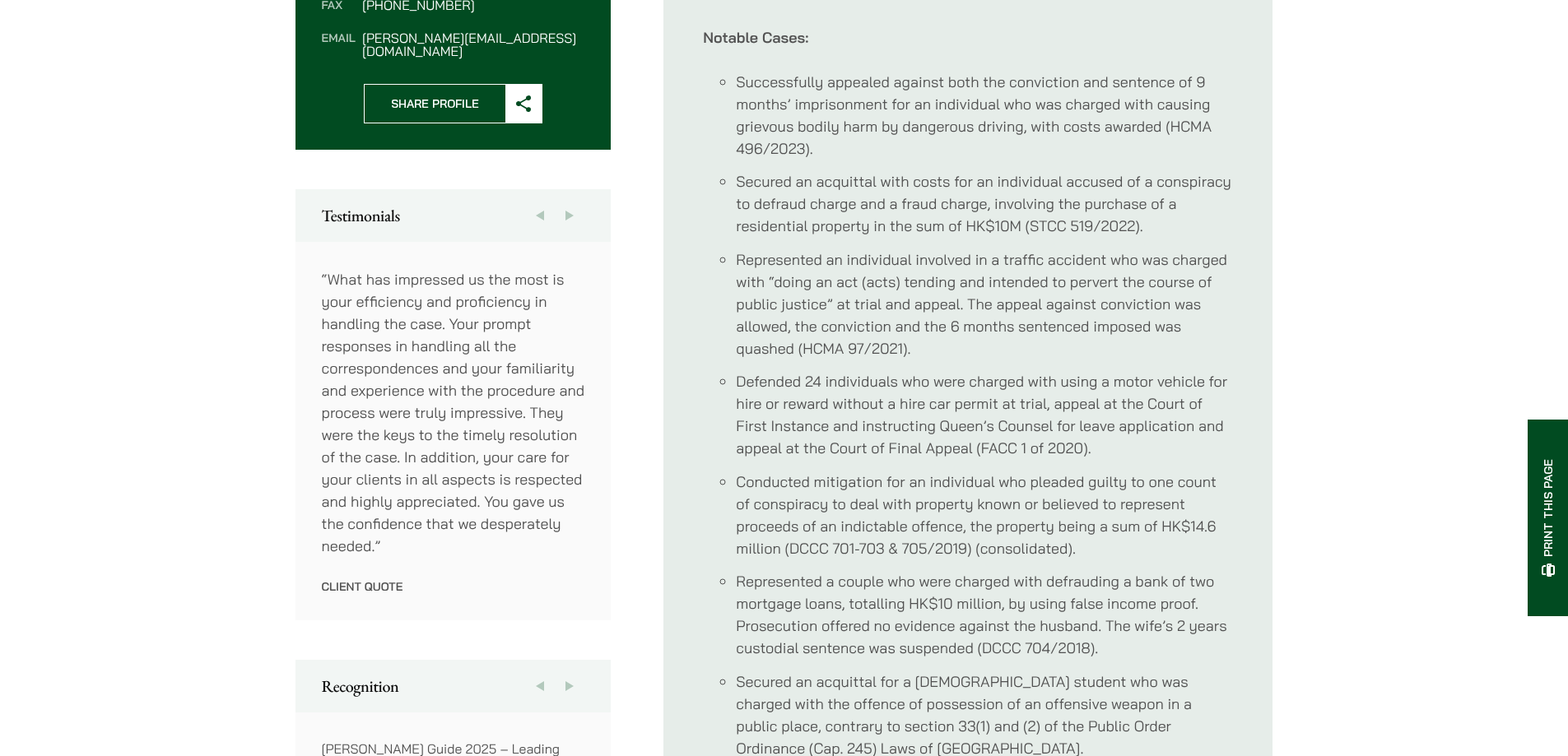
scroll to position [499, 0]
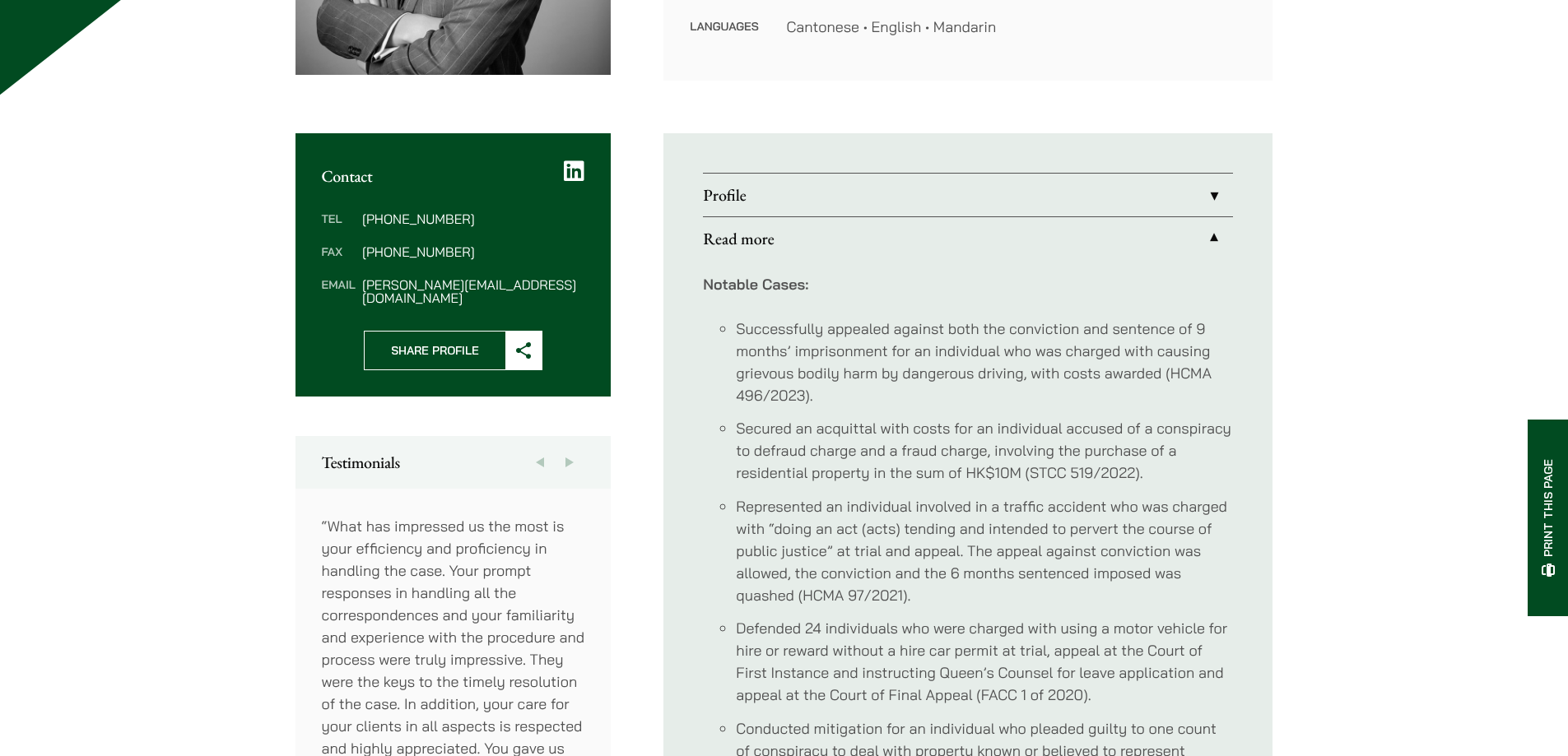
click at [1004, 193] on link "Profile" at bounding box center [968, 195] width 530 height 43
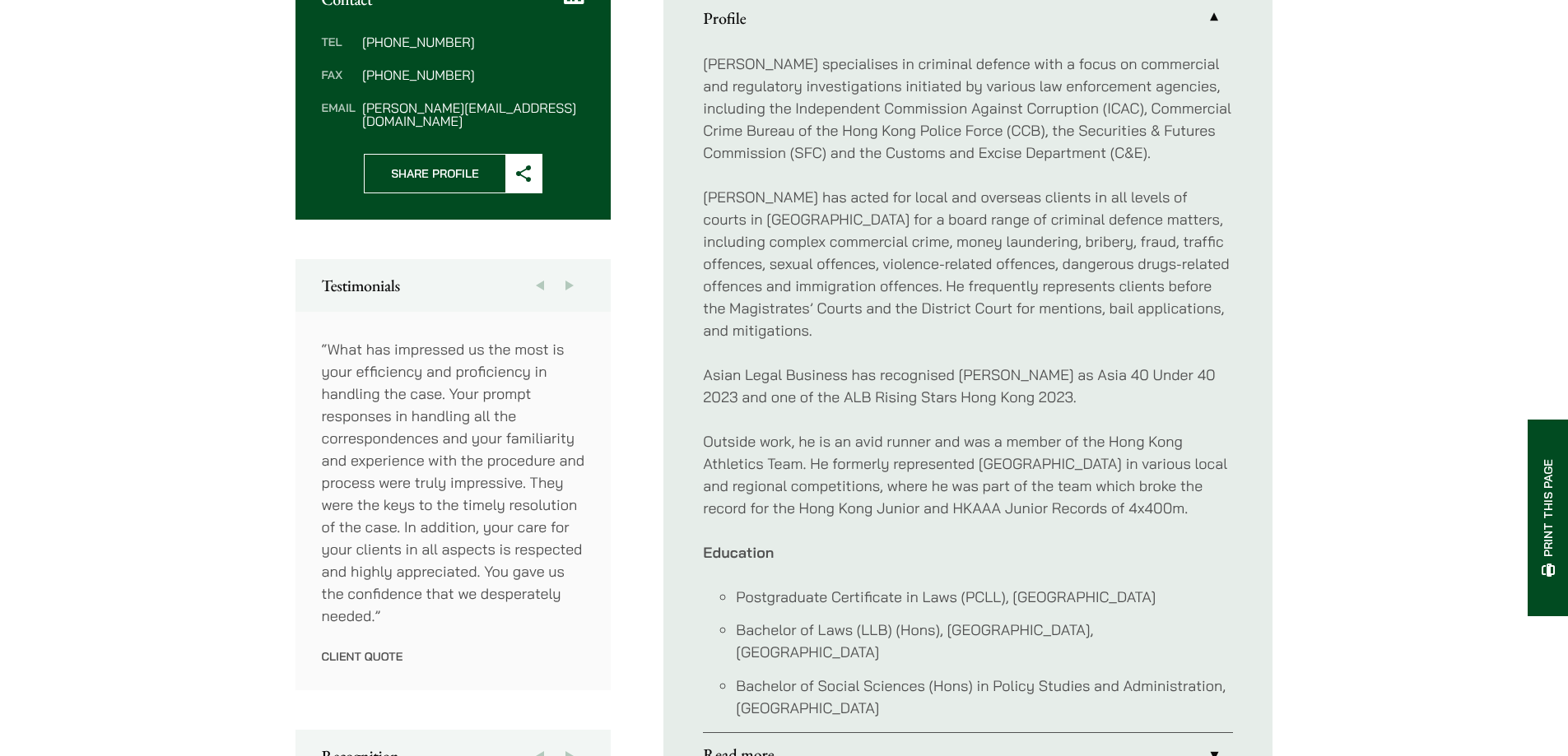
scroll to position [663, 0]
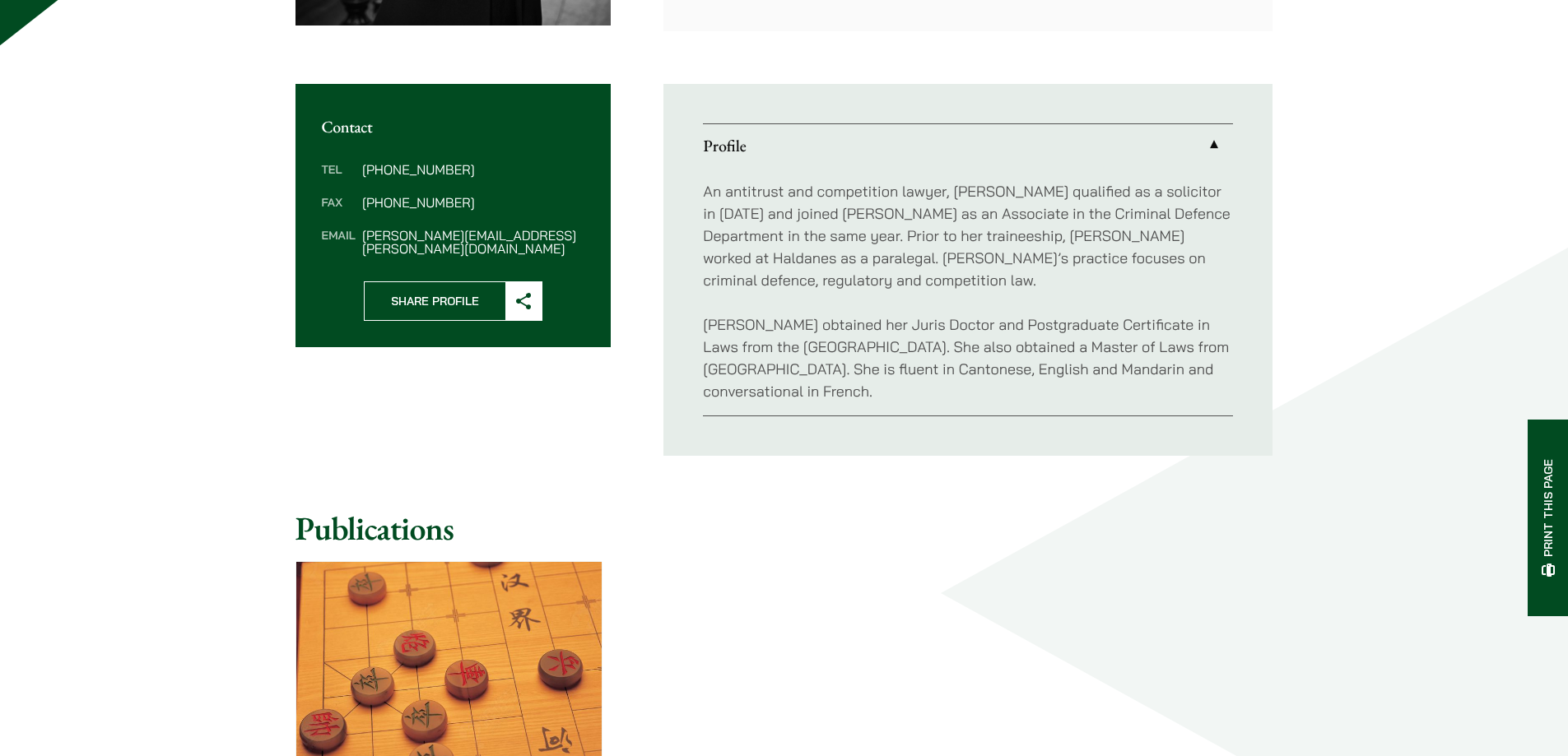
scroll to position [576, 0]
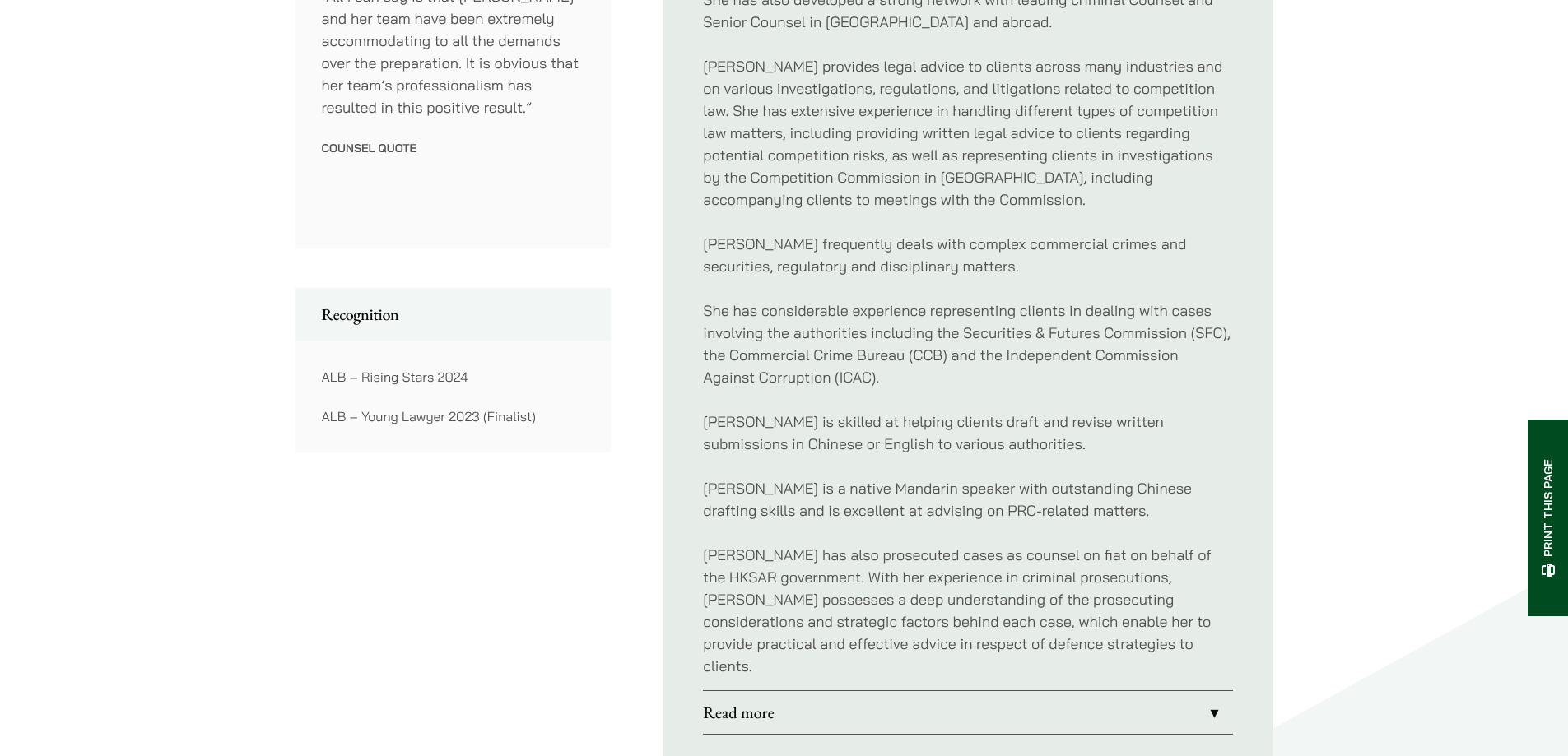
scroll to position [1069, 0]
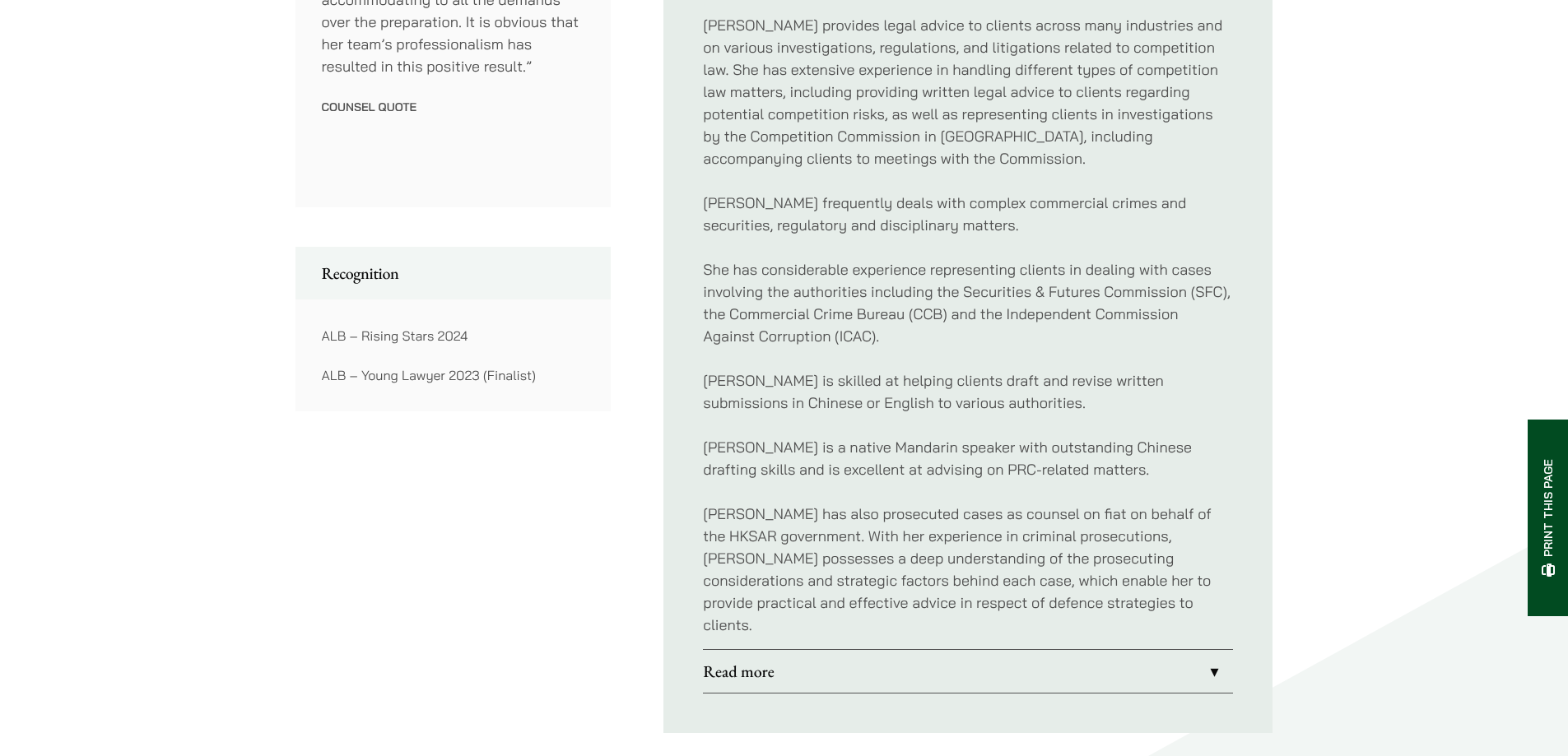
click at [1080, 654] on link "Read more" at bounding box center [968, 671] width 530 height 43
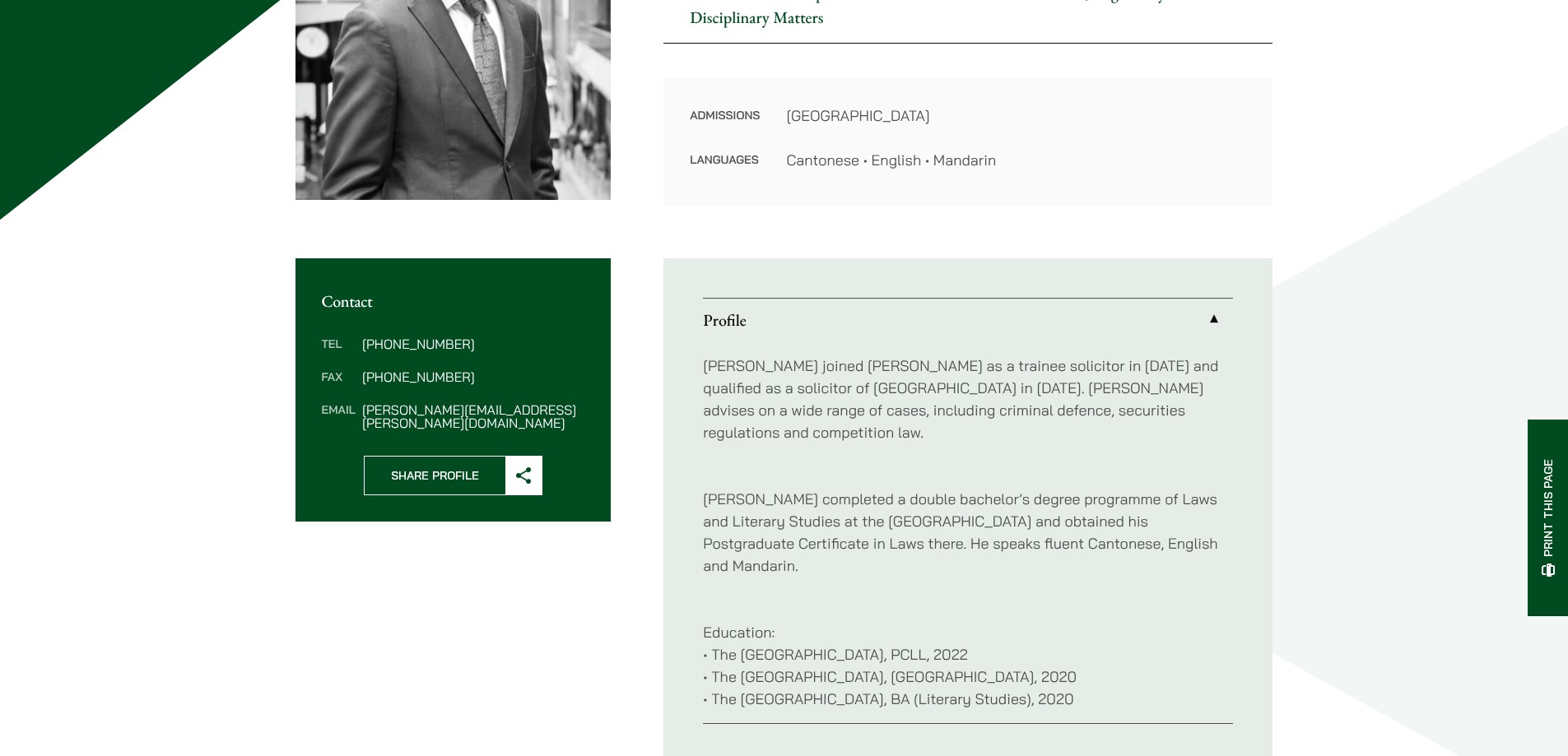
scroll to position [412, 0]
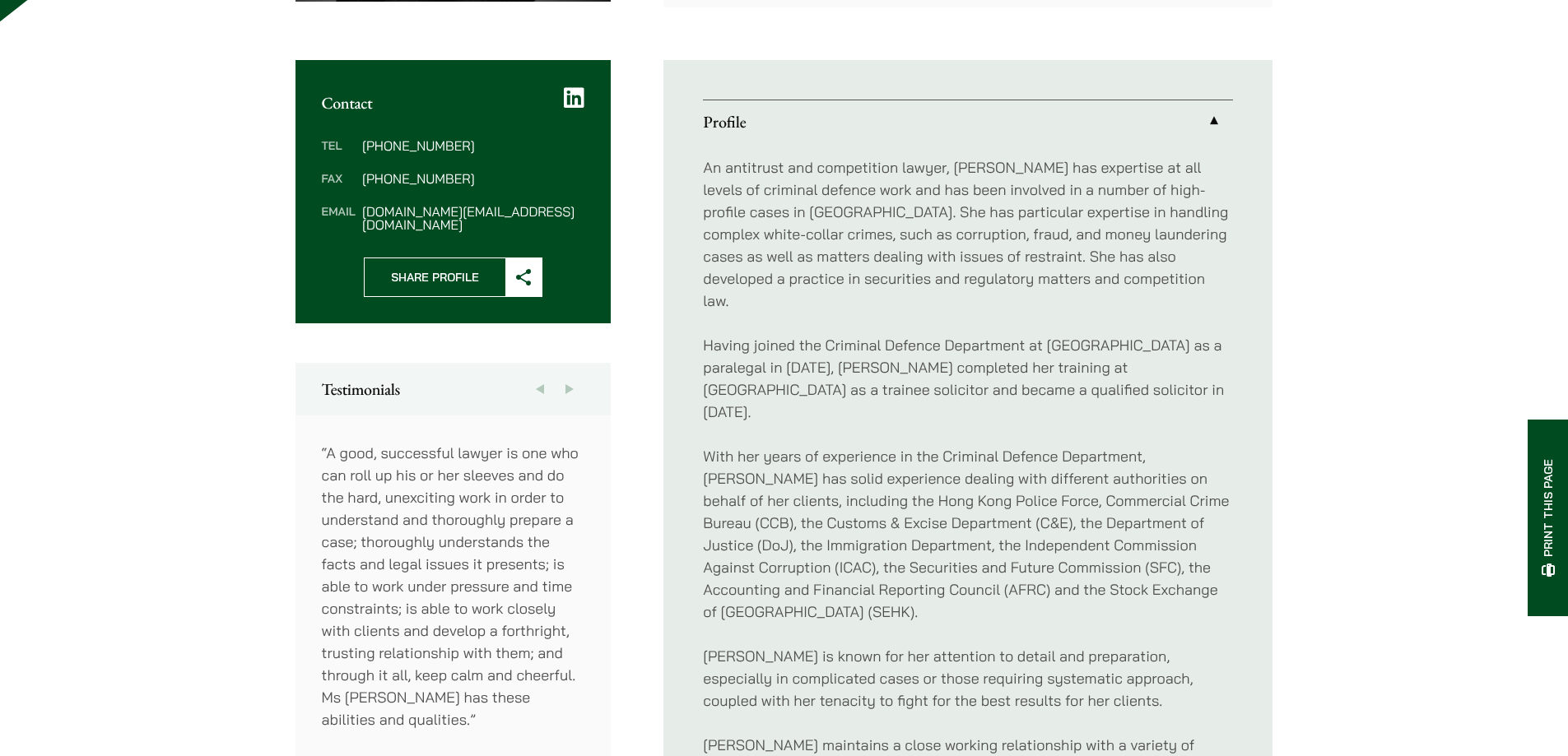
scroll to position [576, 0]
